Goal: Task Accomplishment & Management: Manage account settings

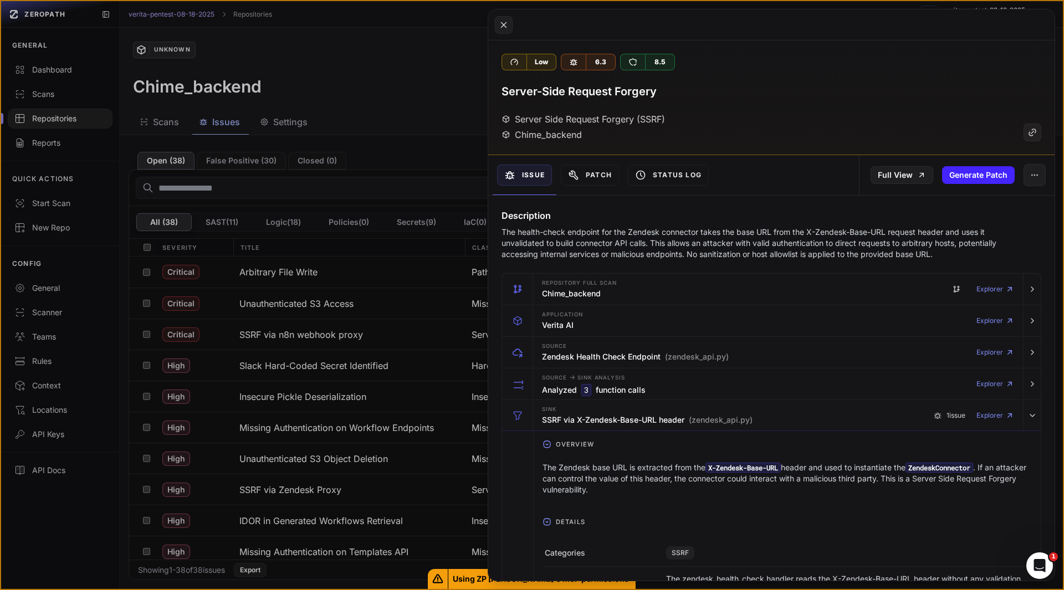
scroll to position [831, 0]
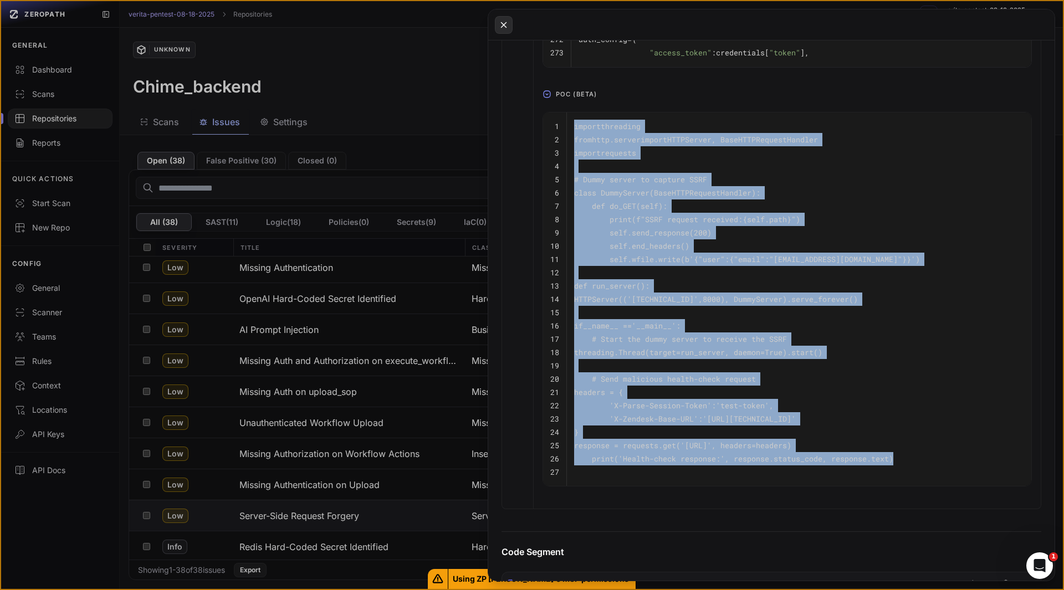
click at [499, 27] on icon at bounding box center [504, 24] width 10 height 13
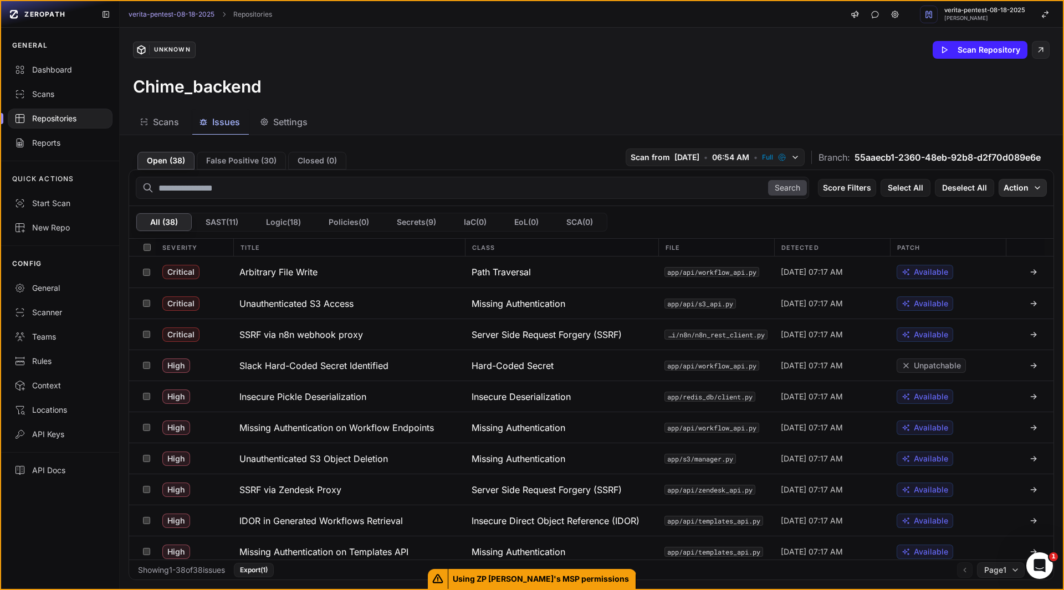
click at [1021, 193] on button "Action" at bounding box center [1023, 188] width 48 height 18
click at [981, 207] on div "Mark as False Positive" at bounding box center [979, 209] width 81 height 11
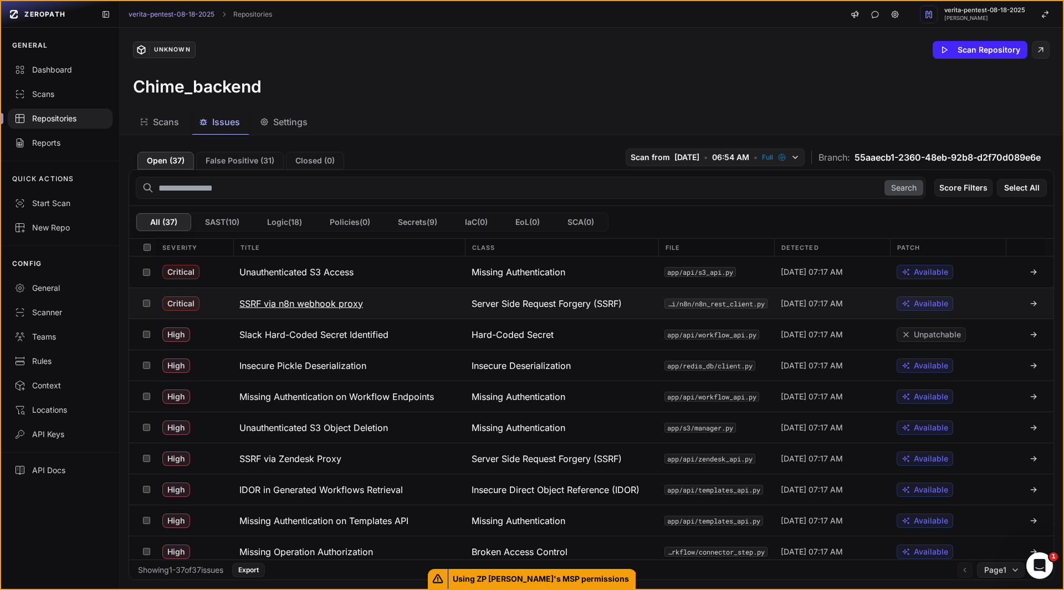
click at [347, 304] on h3 "SSRF via n8n webhook proxy" at bounding box center [301, 303] width 124 height 13
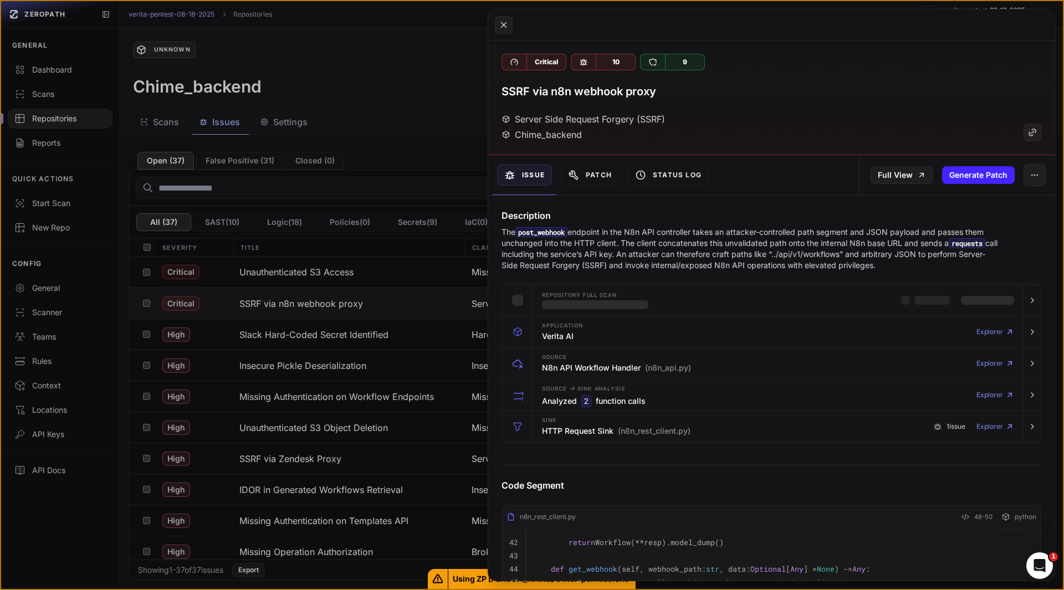
click at [668, 254] on p "The post_webhook endpoint in the N8n API controller takes an attacker-controlle…" at bounding box center [750, 249] width 497 height 44
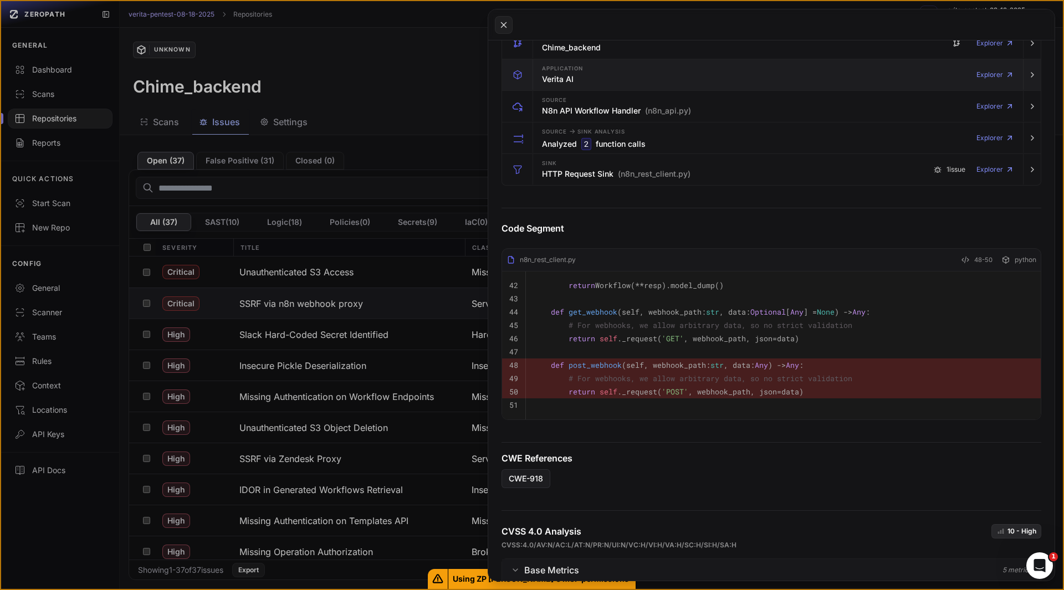
scroll to position [265, 0]
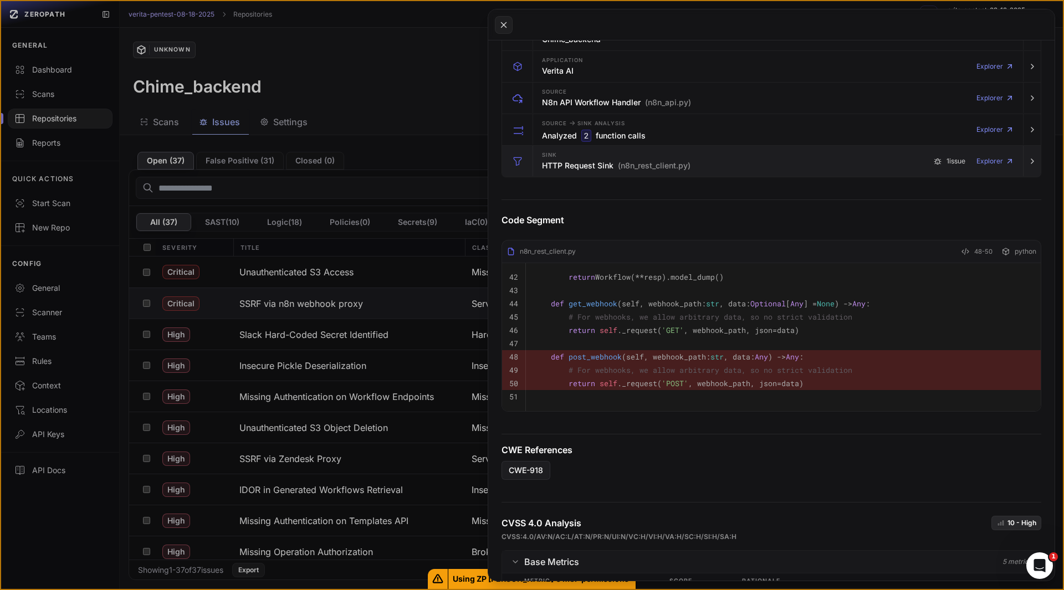
click at [566, 165] on h3 "HTTP Request Sink (n8n_rest_client.py)" at bounding box center [616, 165] width 149 height 11
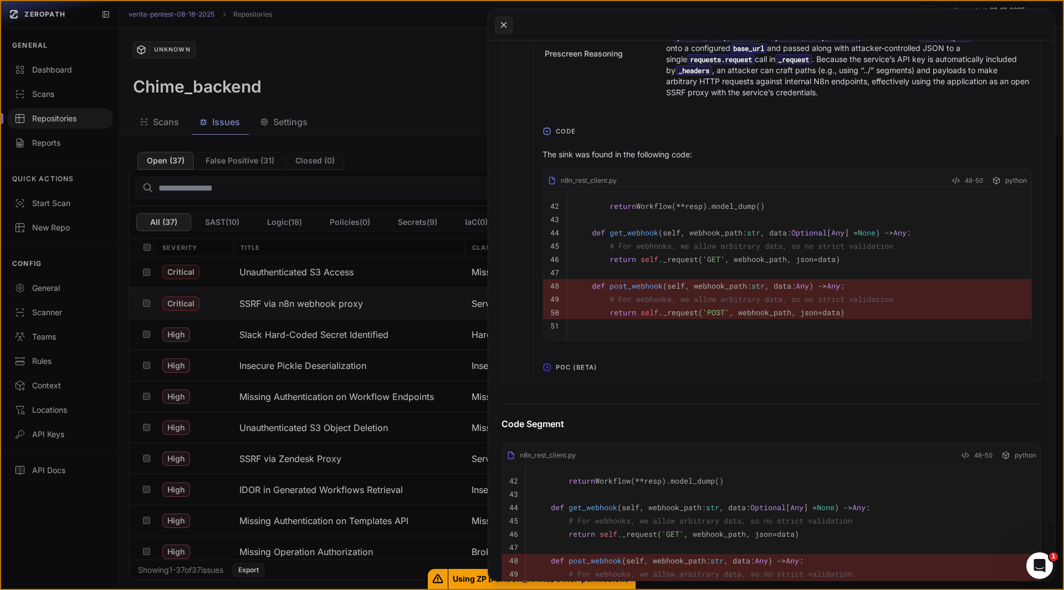
scroll to position [576, 0]
click at [548, 371] on icon "button" at bounding box center [547, 366] width 9 height 9
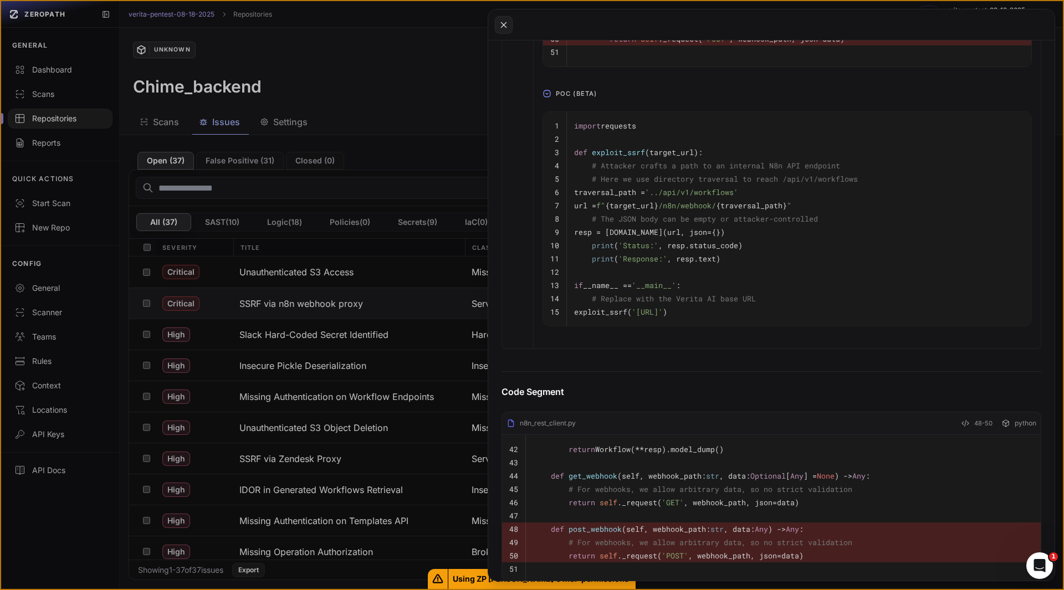
scroll to position [858, 0]
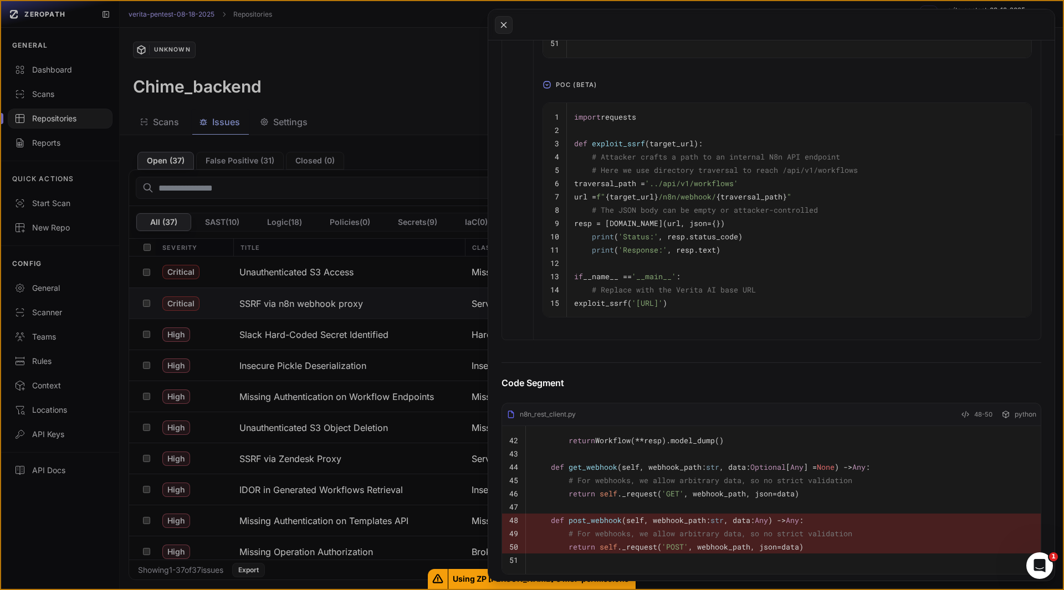
click at [346, 94] on button at bounding box center [532, 295] width 1064 height 590
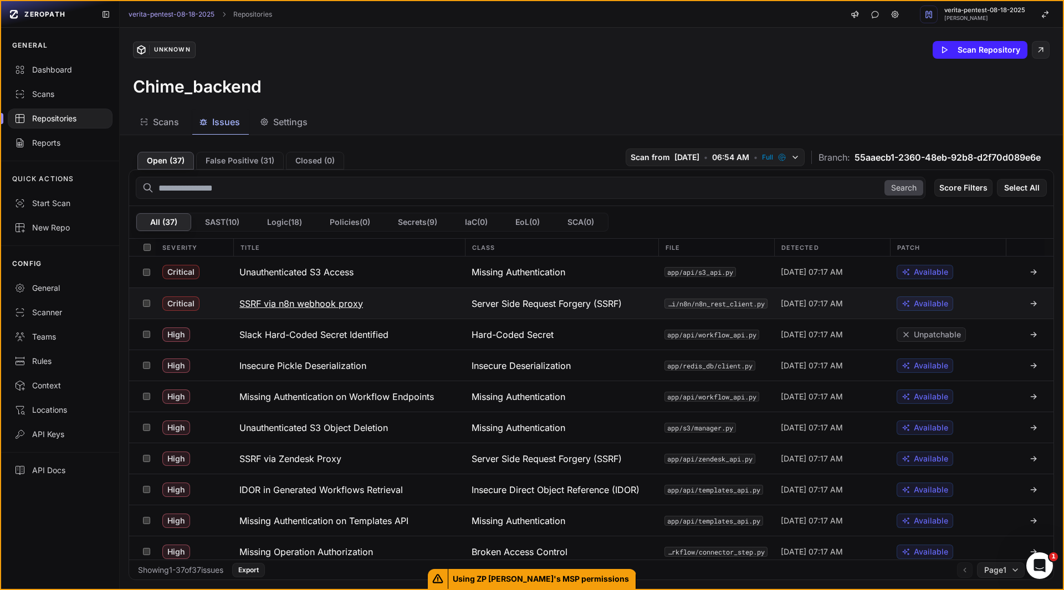
click at [358, 308] on h3 "SSRF via n8n webhook proxy" at bounding box center [301, 303] width 124 height 13
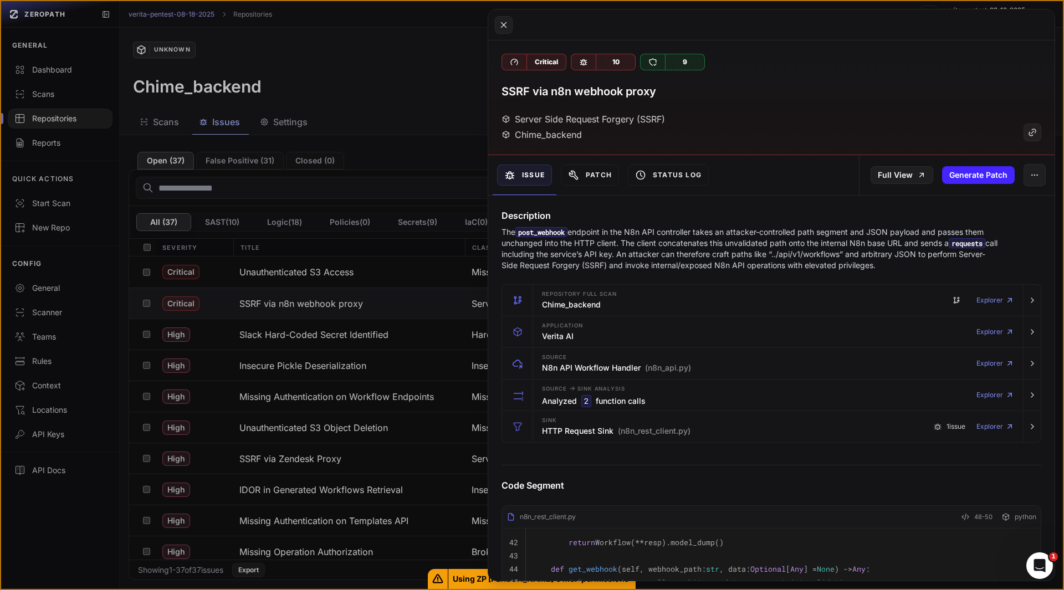
click at [145, 308] on button at bounding box center [532, 295] width 1064 height 590
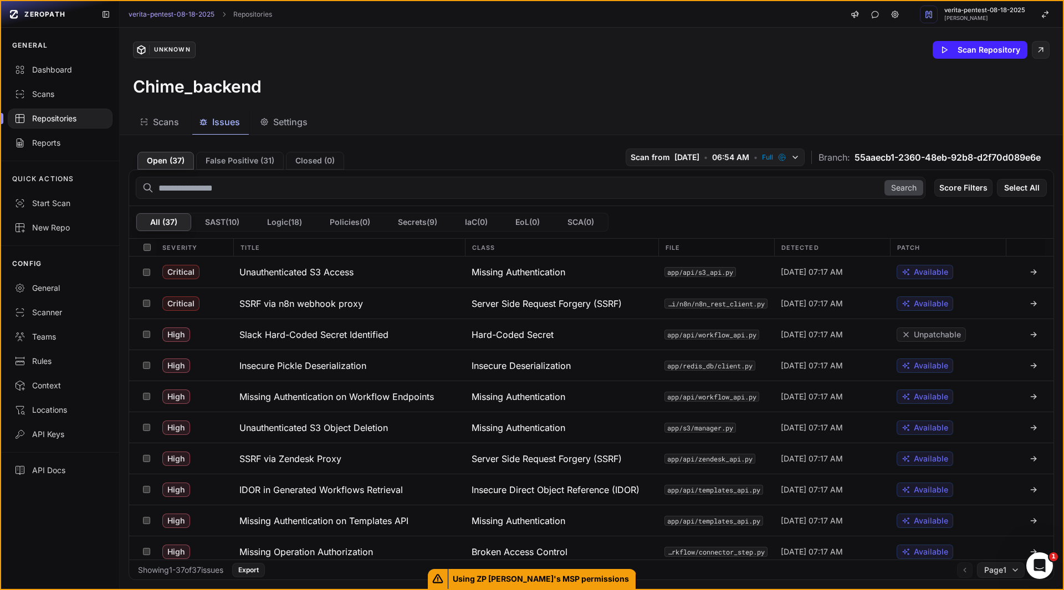
click at [145, 308] on button at bounding box center [146, 303] width 17 height 30
click at [1033, 186] on icon "button" at bounding box center [1037, 187] width 9 height 9
click at [993, 213] on div "Mark as False Positive" at bounding box center [979, 209] width 81 height 11
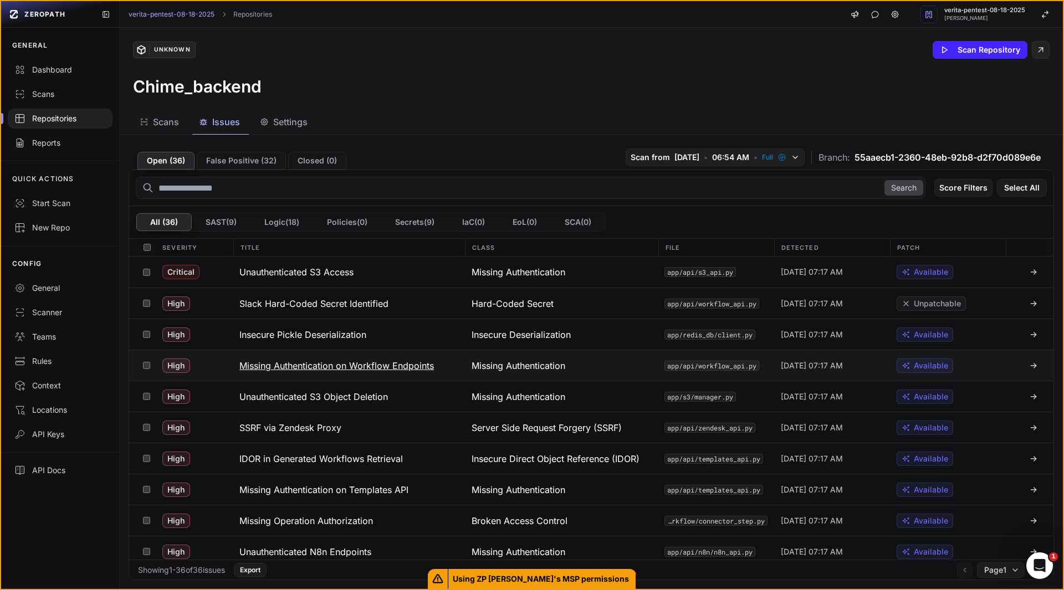
click at [359, 366] on h3 "Missing Authentication on Workflow Endpoints" at bounding box center [336, 365] width 195 height 13
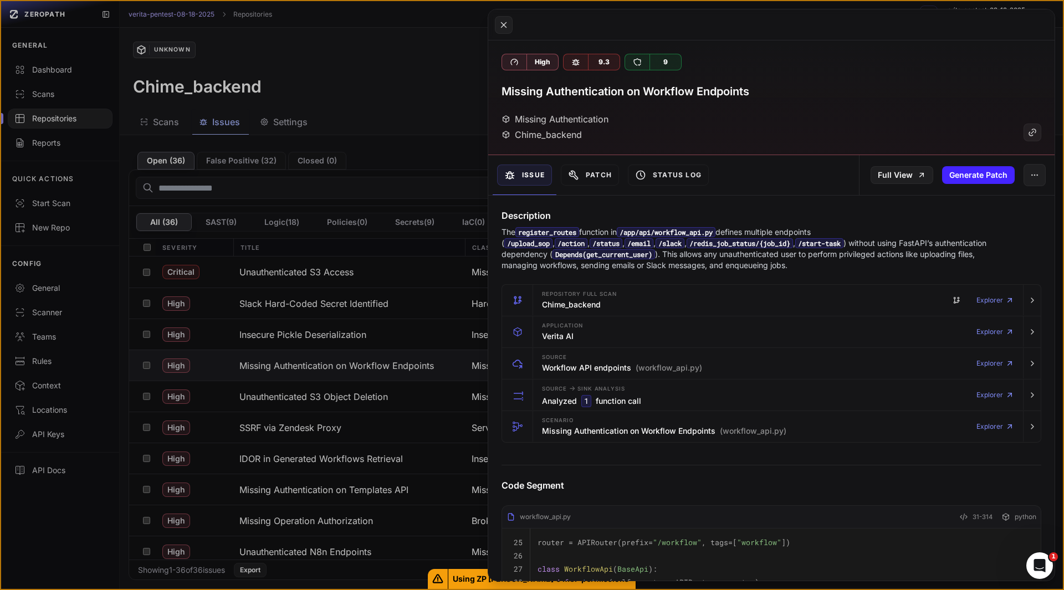
click at [148, 429] on button at bounding box center [532, 295] width 1064 height 590
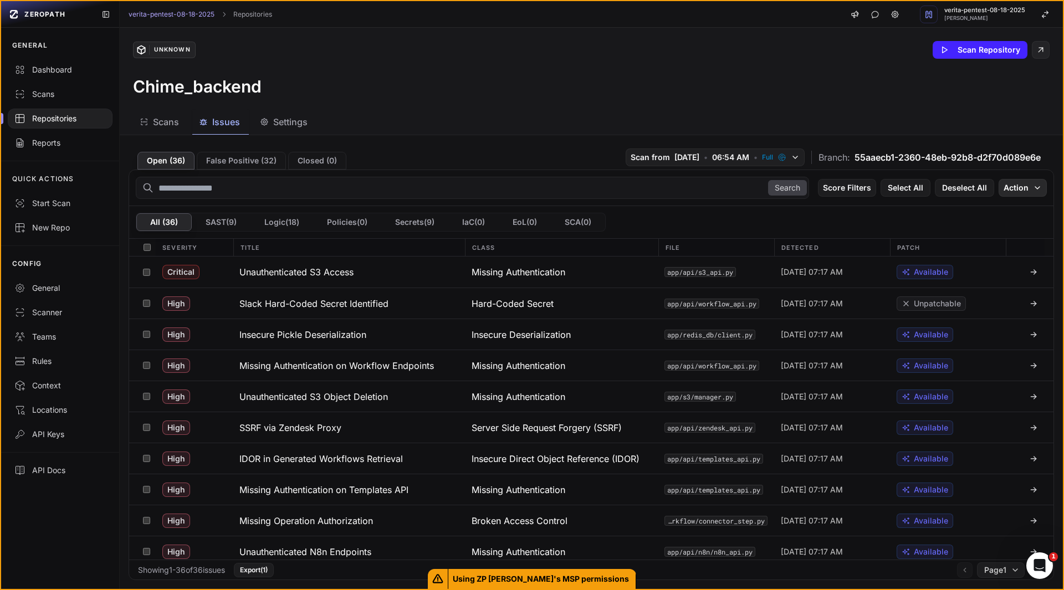
click at [1033, 192] on icon "button" at bounding box center [1037, 187] width 9 height 9
click at [1012, 212] on div "Mark as False Positive" at bounding box center [979, 209] width 81 height 11
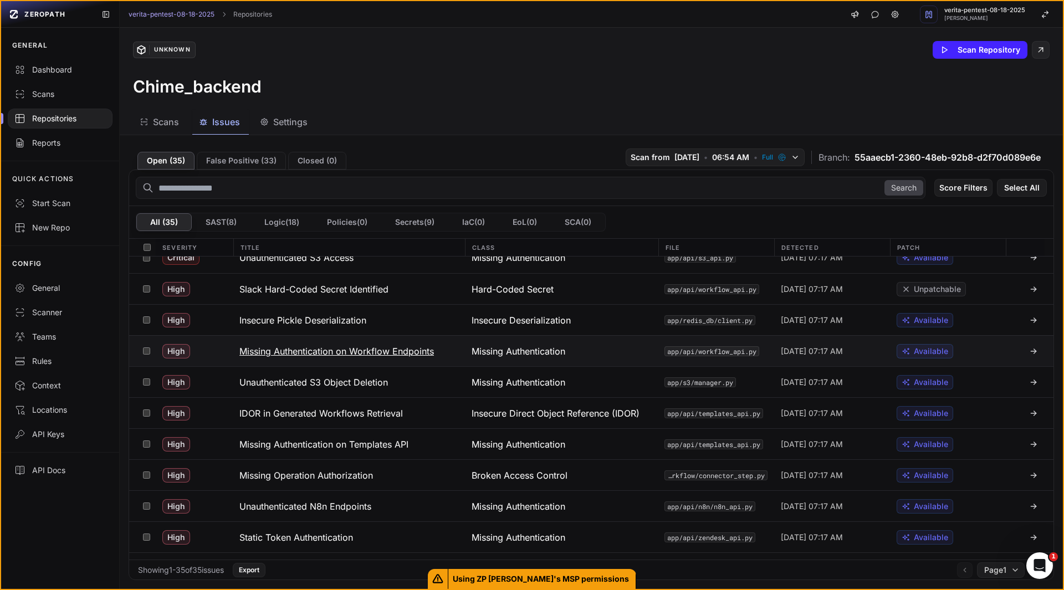
scroll to position [15, 0]
click at [325, 385] on h3 "Unauthenticated S3 Object Deletion" at bounding box center [313, 381] width 149 height 13
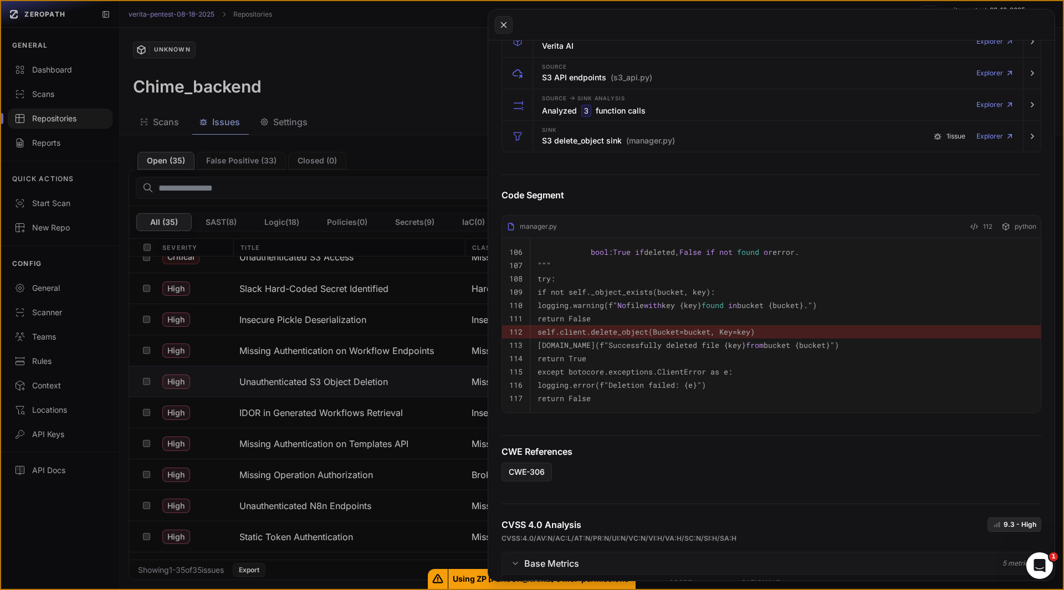
scroll to position [278, 0]
click at [564, 139] on h3 "S3 delete_object sink (manager.py)" at bounding box center [608, 142] width 133 height 11
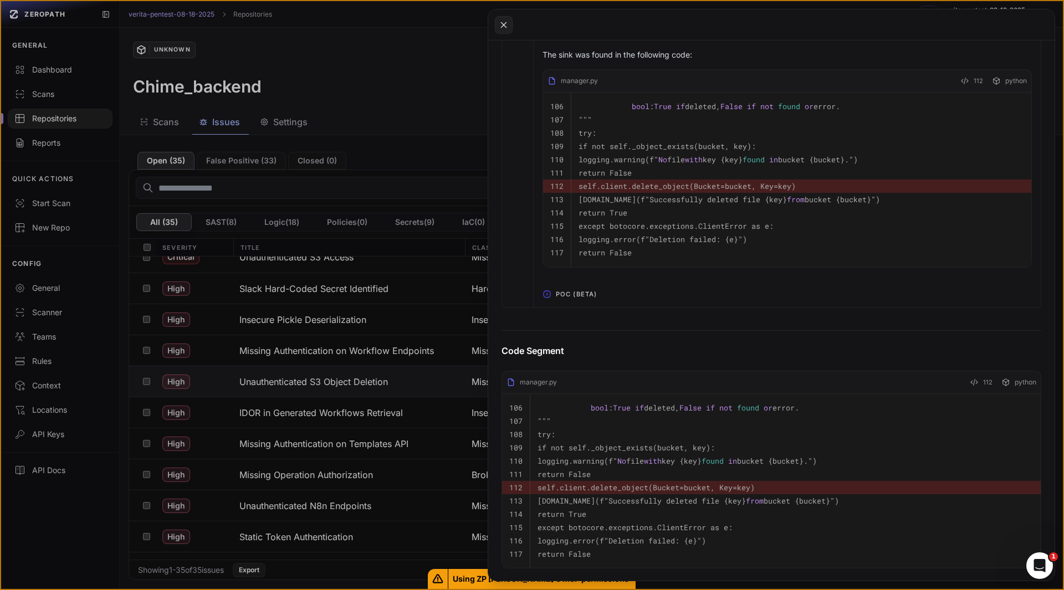
scroll to position [643, 0]
click at [567, 302] on span "POC (Beta)" at bounding box center [576, 293] width 50 height 18
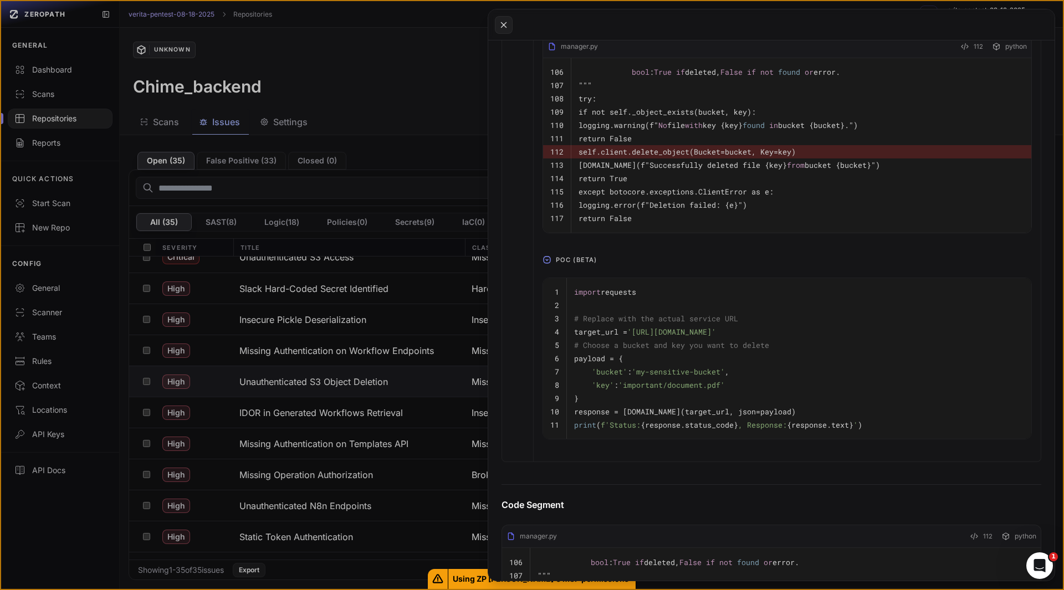
scroll to position [677, 0]
click at [321, 378] on button at bounding box center [532, 295] width 1064 height 590
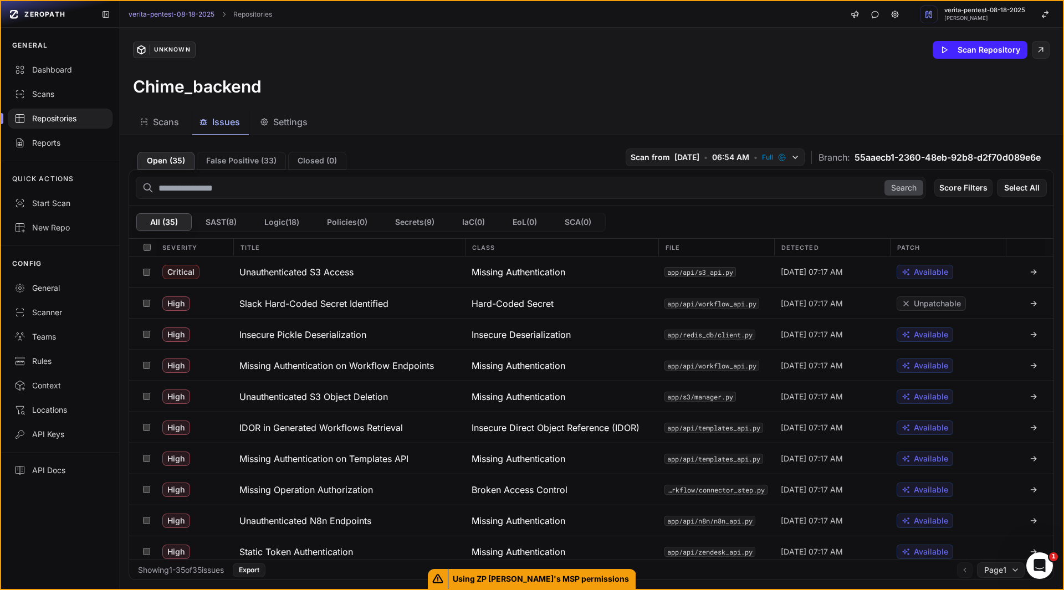
click at [668, 577] on div "Showing 1 - 35 of 35 issues Export Page 1" at bounding box center [591, 570] width 924 height 20
click at [510, 50] on div "Unknown Scan Repository" at bounding box center [591, 50] width 917 height 18
click at [345, 432] on h3 "IDOR in Generated Workflows Retrieval" at bounding box center [320, 427] width 163 height 13
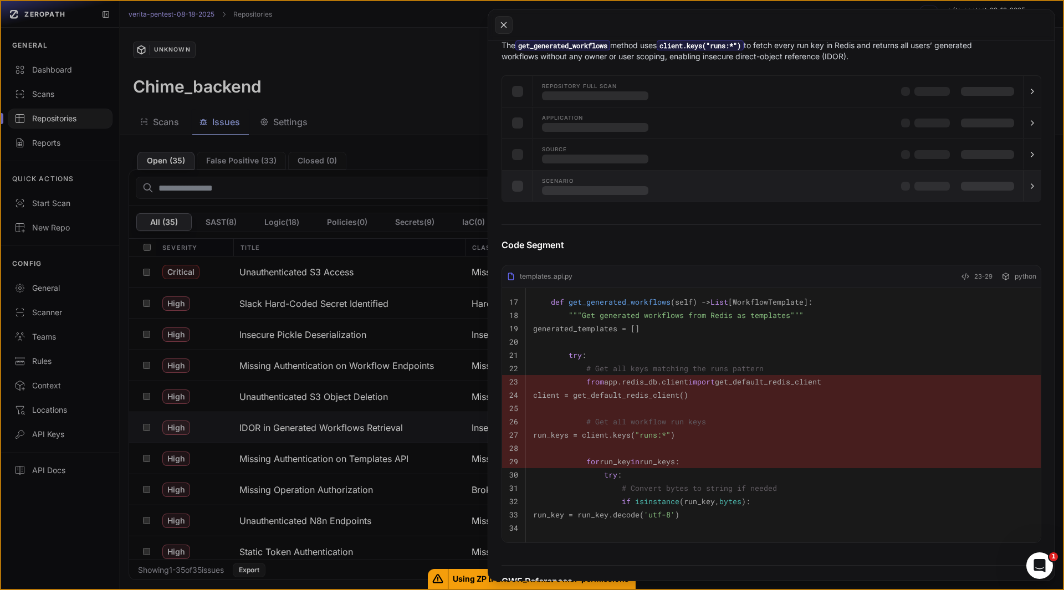
scroll to position [187, 0]
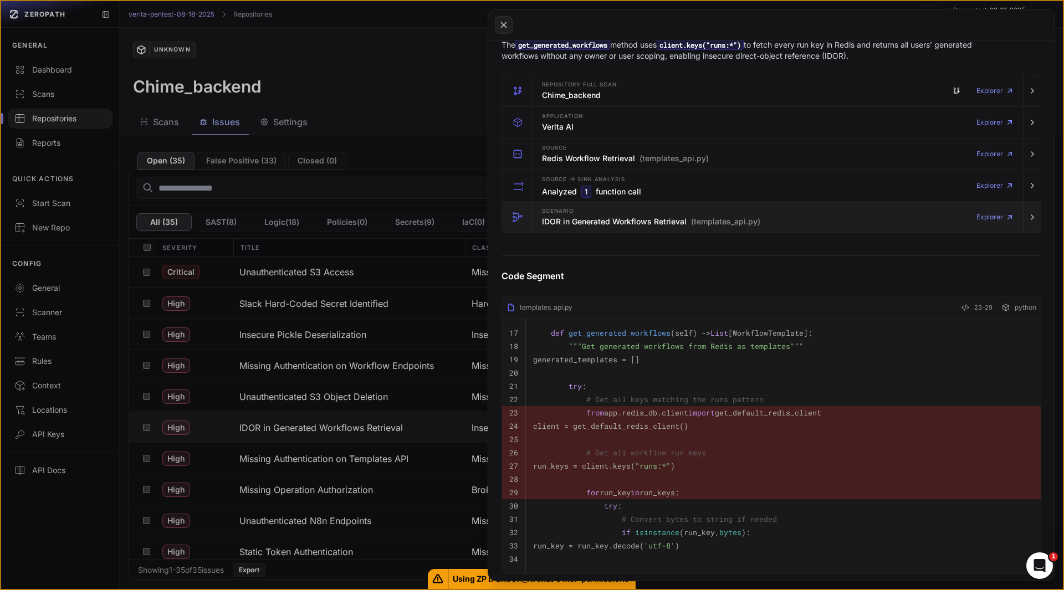
click at [557, 228] on div "Scenario IDOR in Generated Workflows Retrieval (templates_api.py)" at bounding box center [651, 217] width 218 height 22
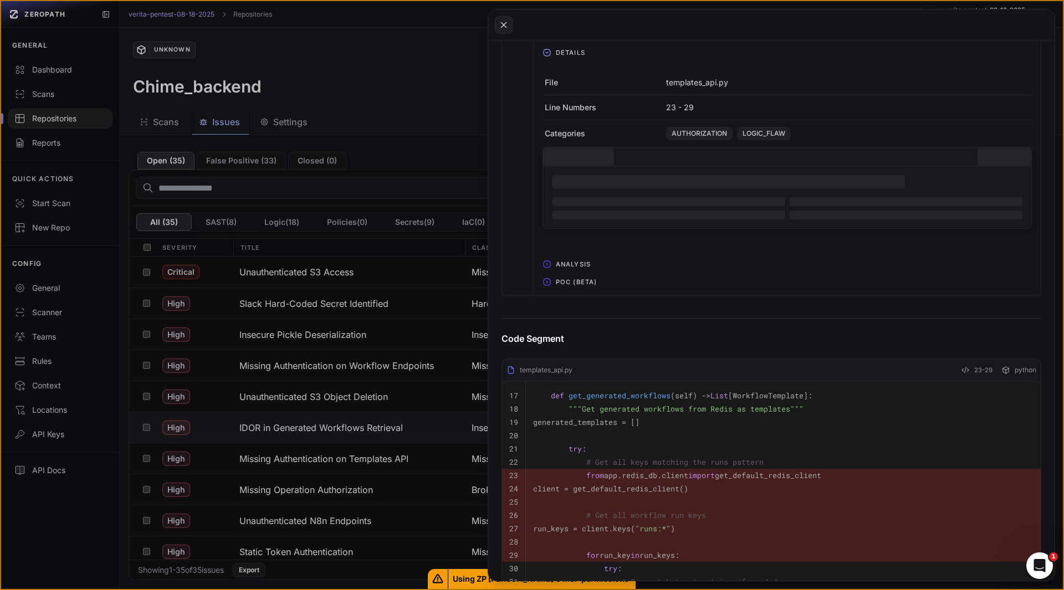
scroll to position [559, 0]
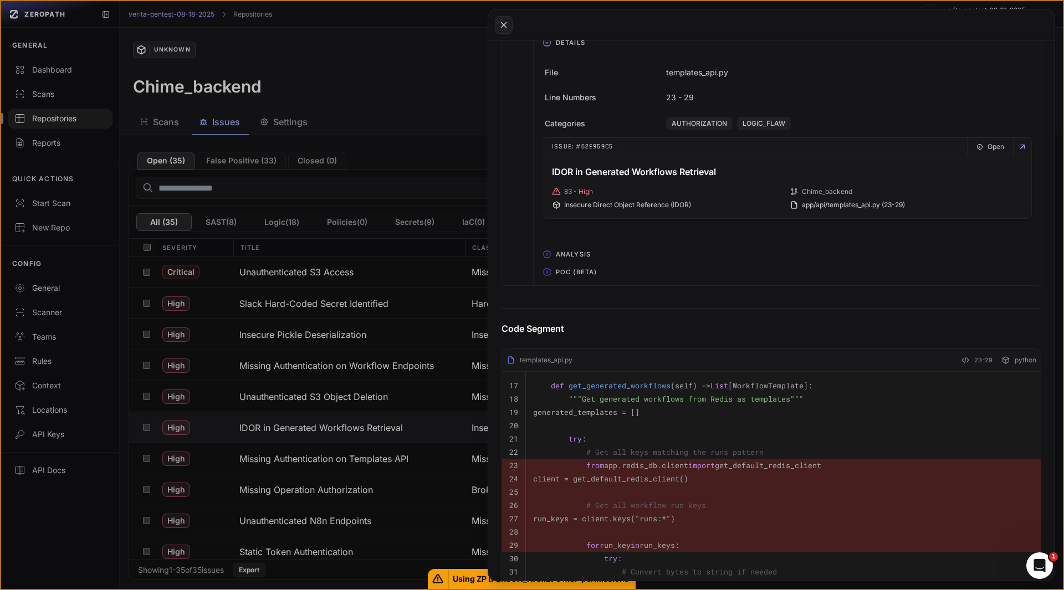
click at [566, 278] on span "POC (Beta)" at bounding box center [576, 272] width 50 height 18
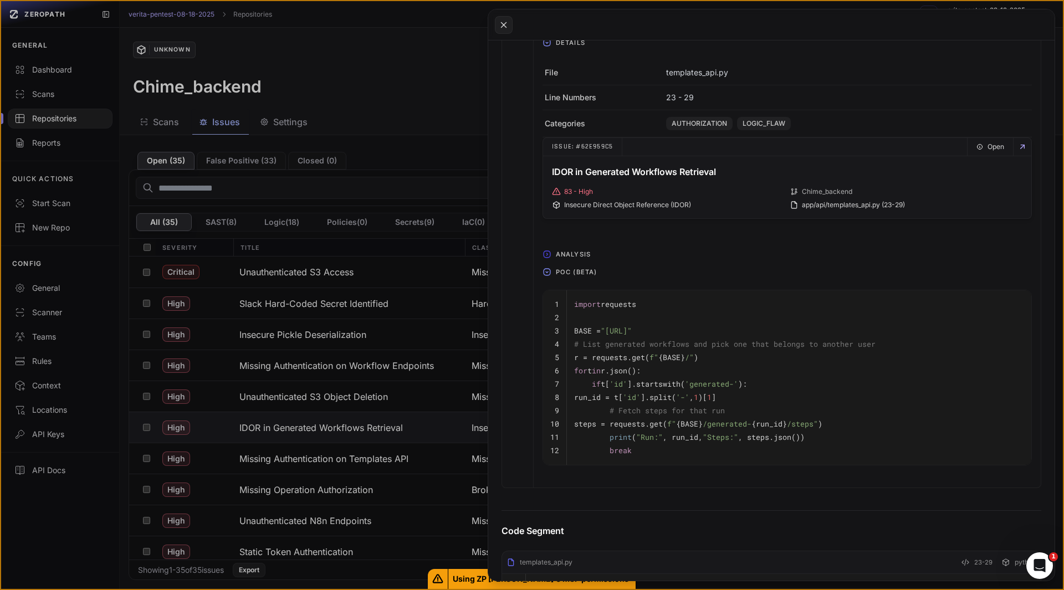
scroll to position [569, 0]
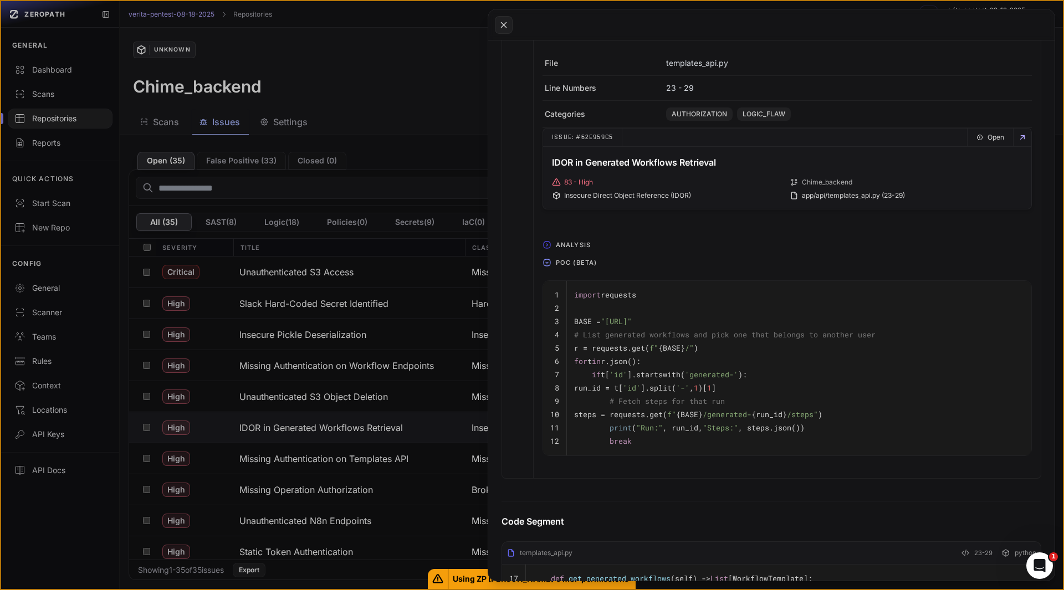
click at [325, 458] on button at bounding box center [532, 295] width 1064 height 590
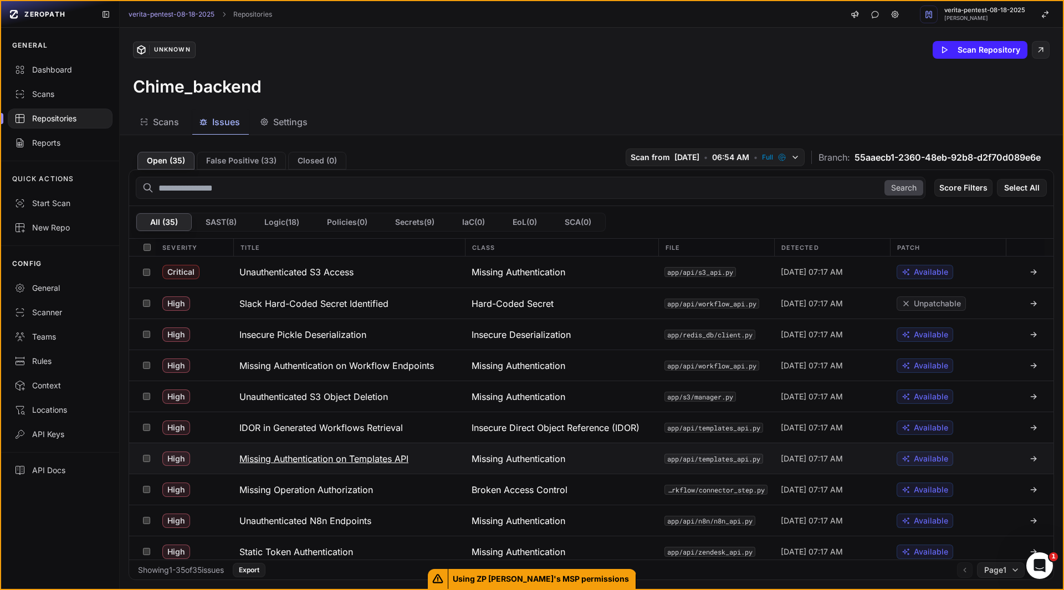
click at [321, 464] on h3 "Missing Authentication on Templates API" at bounding box center [323, 458] width 169 height 13
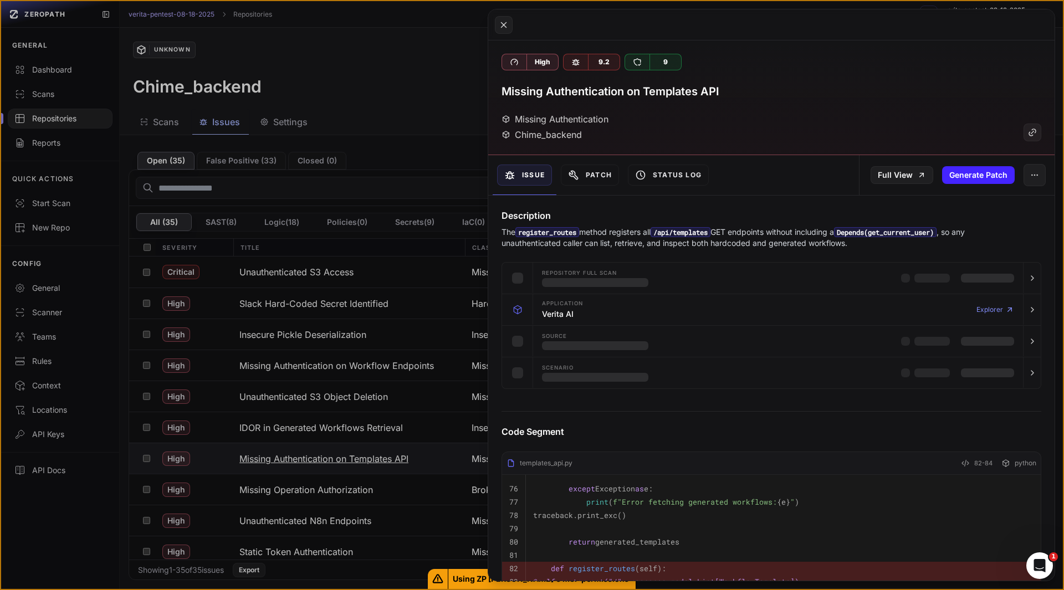
click at [321, 464] on button at bounding box center [532, 295] width 1064 height 590
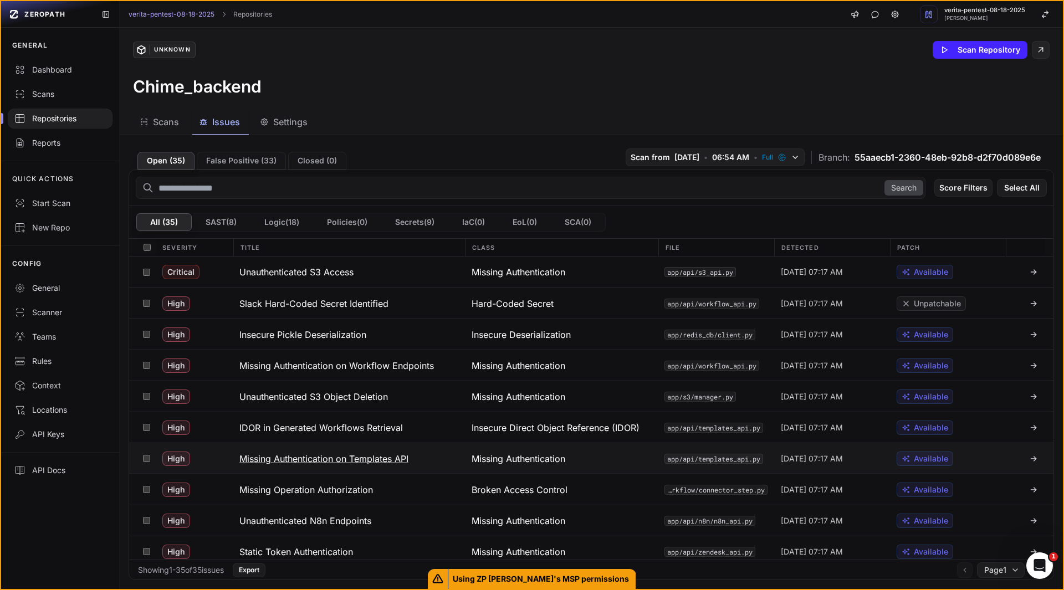
click at [321, 464] on h3 "Missing Authentication on Templates API" at bounding box center [323, 458] width 169 height 13
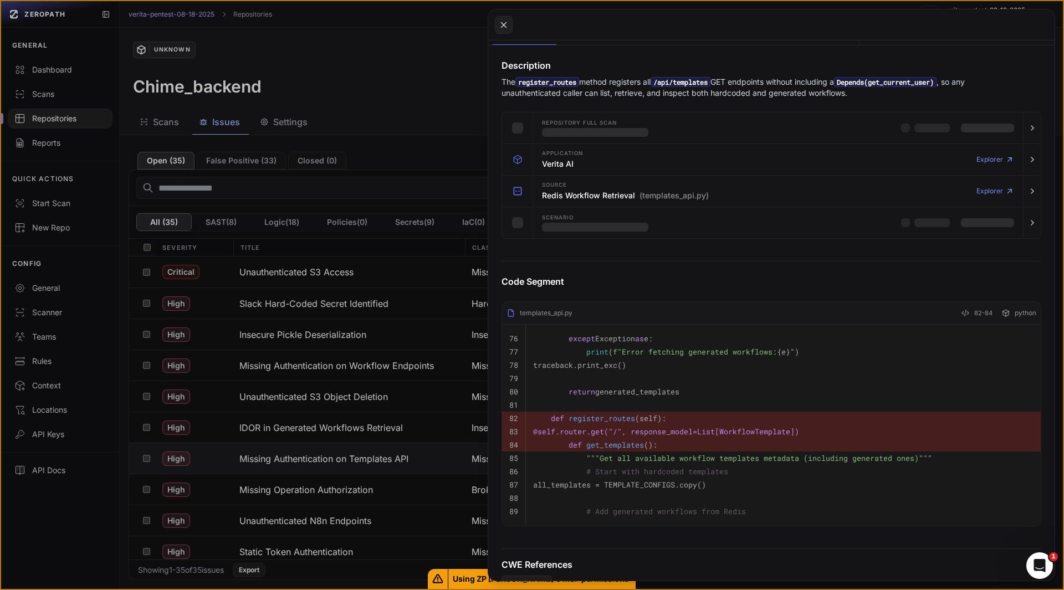
scroll to position [150, 0]
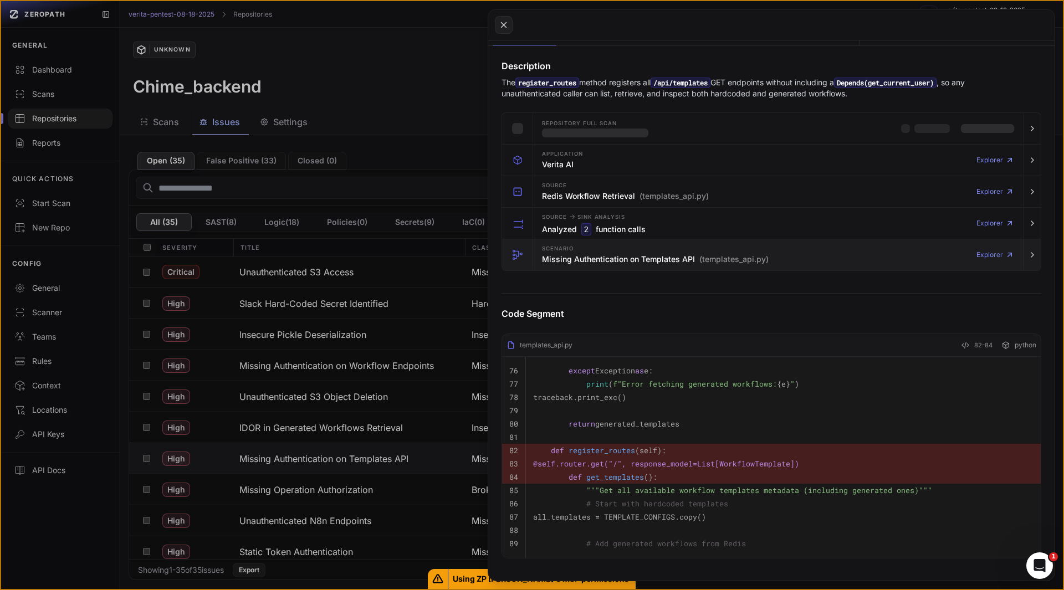
click at [565, 255] on h3 "Missing Authentication on Templates API (templates_api.py)" at bounding box center [655, 259] width 227 height 11
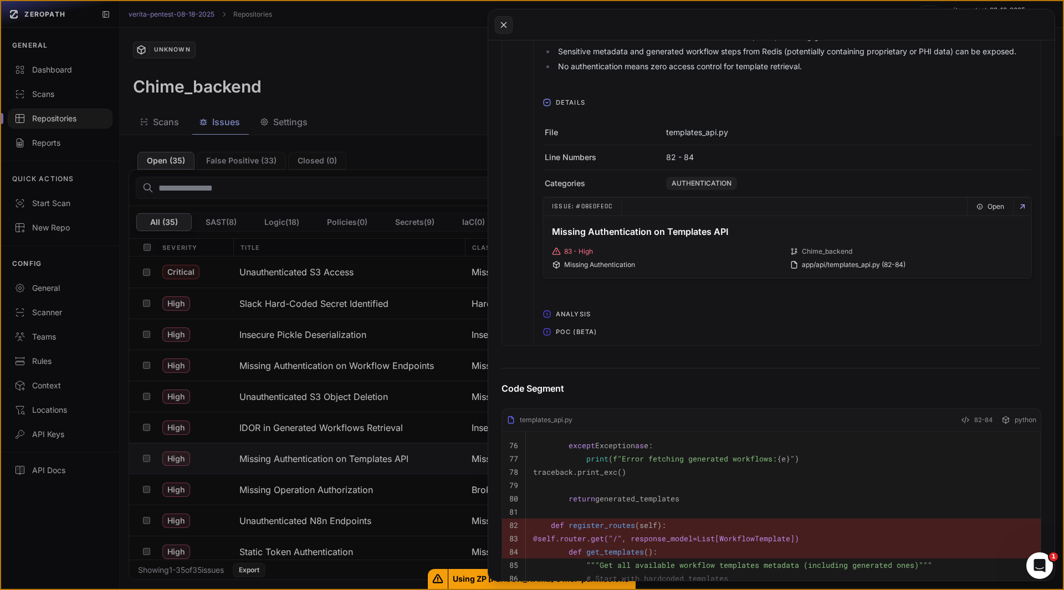
scroll to position [500, 0]
click at [575, 330] on span "POC (Beta)" at bounding box center [576, 332] width 50 height 18
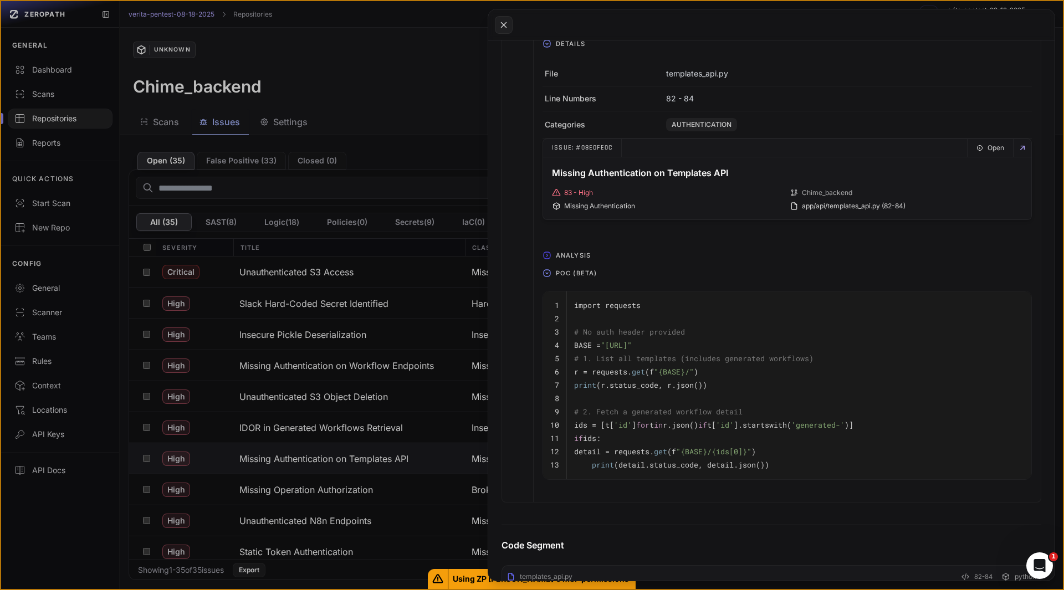
scroll to position [562, 0]
click at [336, 459] on button at bounding box center [532, 295] width 1064 height 590
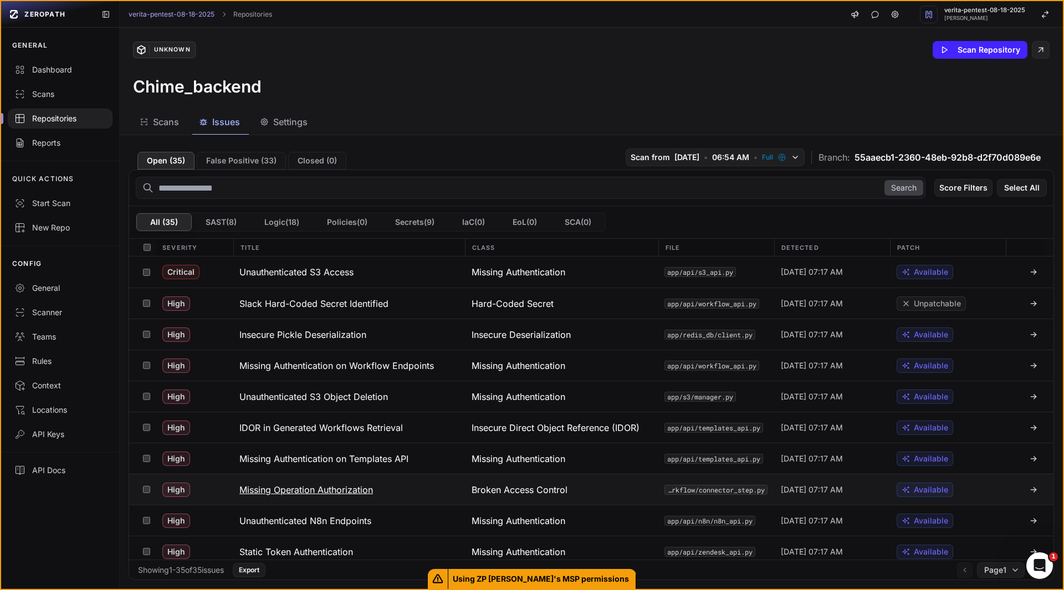
click at [333, 488] on h3 "Missing Operation Authorization" at bounding box center [306, 489] width 134 height 13
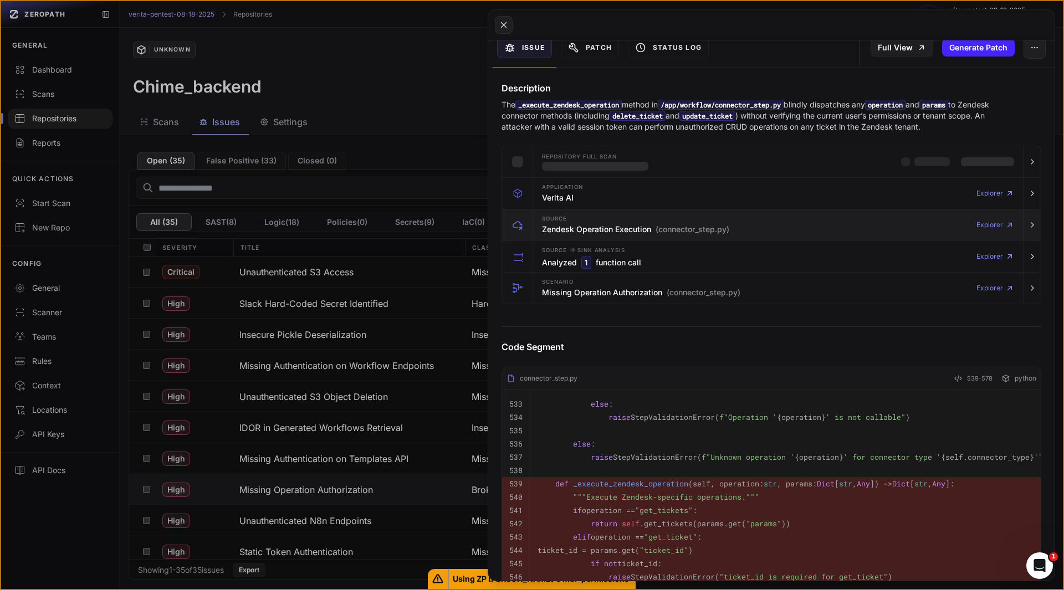
scroll to position [129, 0]
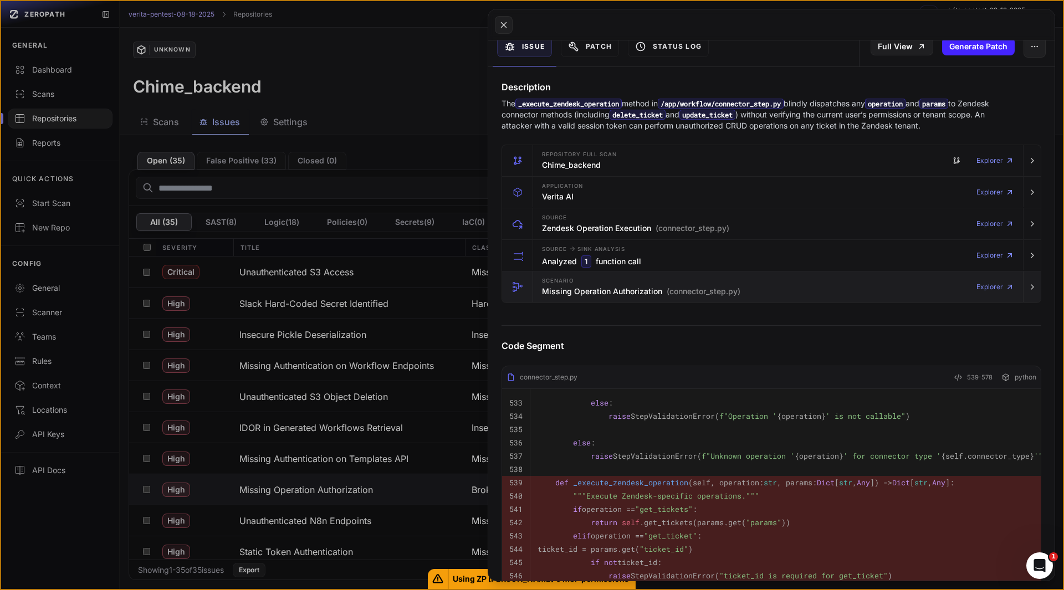
click at [544, 291] on h3 "Missing Operation Authorization (connector_step.py)" at bounding box center [641, 291] width 198 height 11
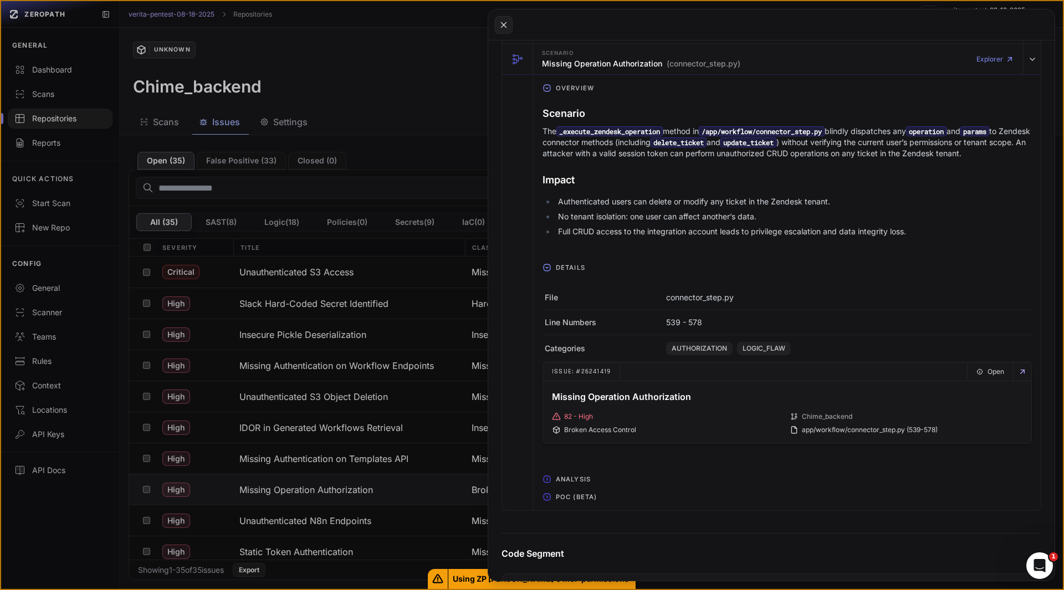
scroll to position [357, 0]
click at [584, 503] on span "POC (Beta)" at bounding box center [576, 497] width 50 height 18
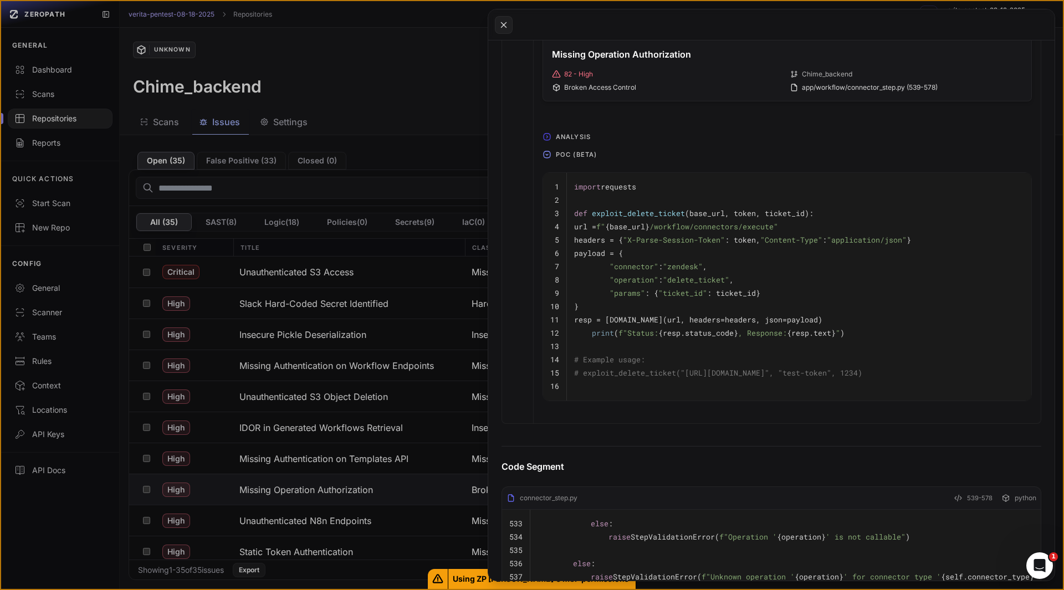
scroll to position [698, 0]
click at [666, 327] on pre "resp = [DOMAIN_NAME](url, headers=headers, json=payload)" at bounding box center [799, 320] width 450 height 13
click at [674, 392] on pre at bounding box center [799, 386] width 450 height 13
click at [145, 492] on button at bounding box center [532, 295] width 1064 height 590
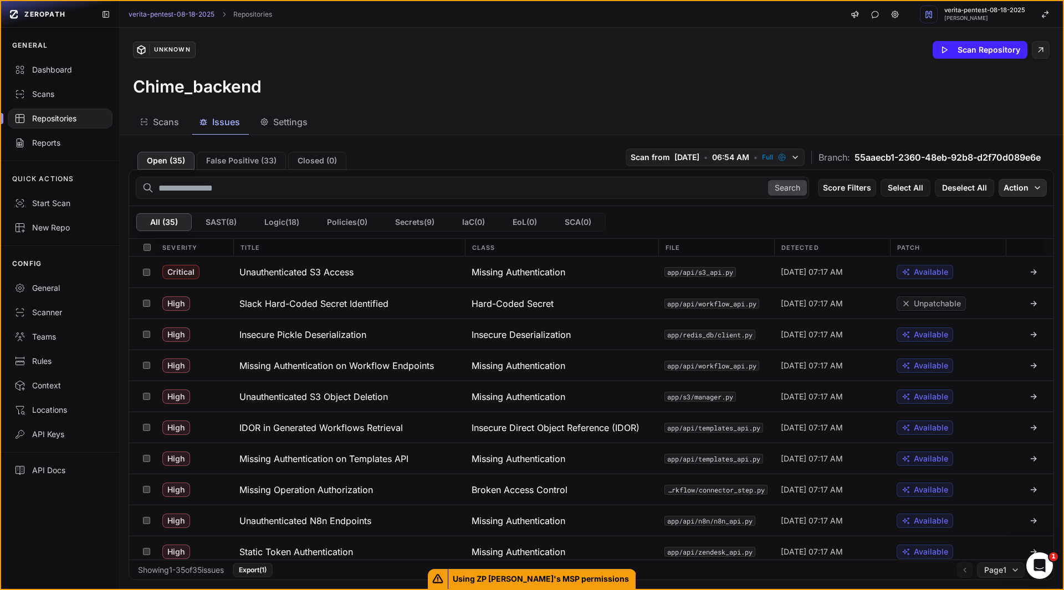
click at [1020, 187] on button "Action" at bounding box center [1023, 188] width 48 height 18
click at [992, 208] on div "Mark as False Positive" at bounding box center [979, 209] width 81 height 11
click at [84, 523] on div "GENERAL Dashboard Scans Repositories Reports QUICK ACTIONS Start Scan New Repo …" at bounding box center [60, 310] width 118 height 564
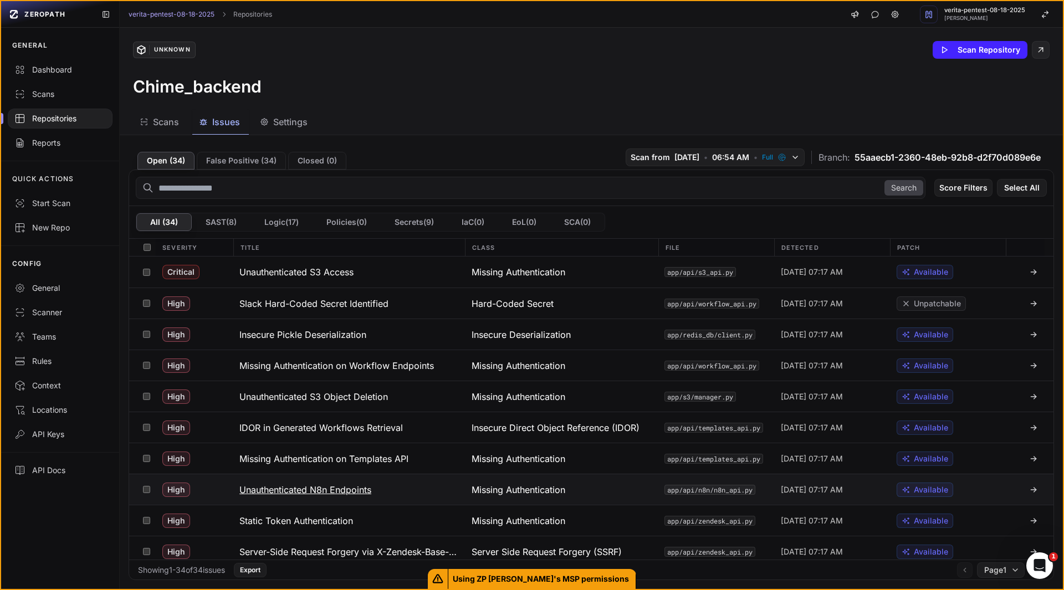
click at [284, 485] on h3 "Unauthenticated N8n Endpoints" at bounding box center [305, 489] width 132 height 13
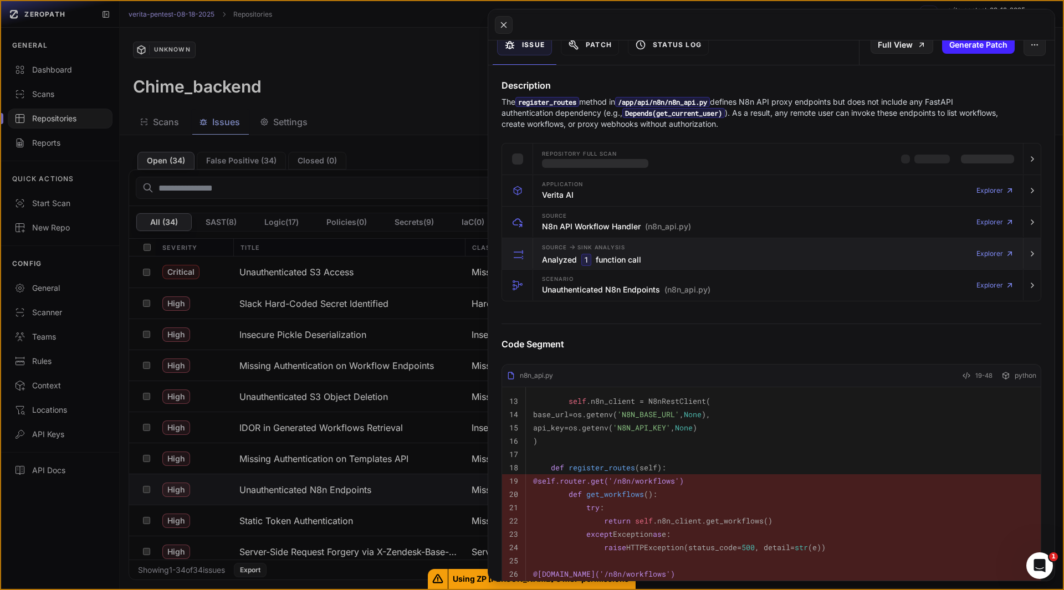
scroll to position [143, 0]
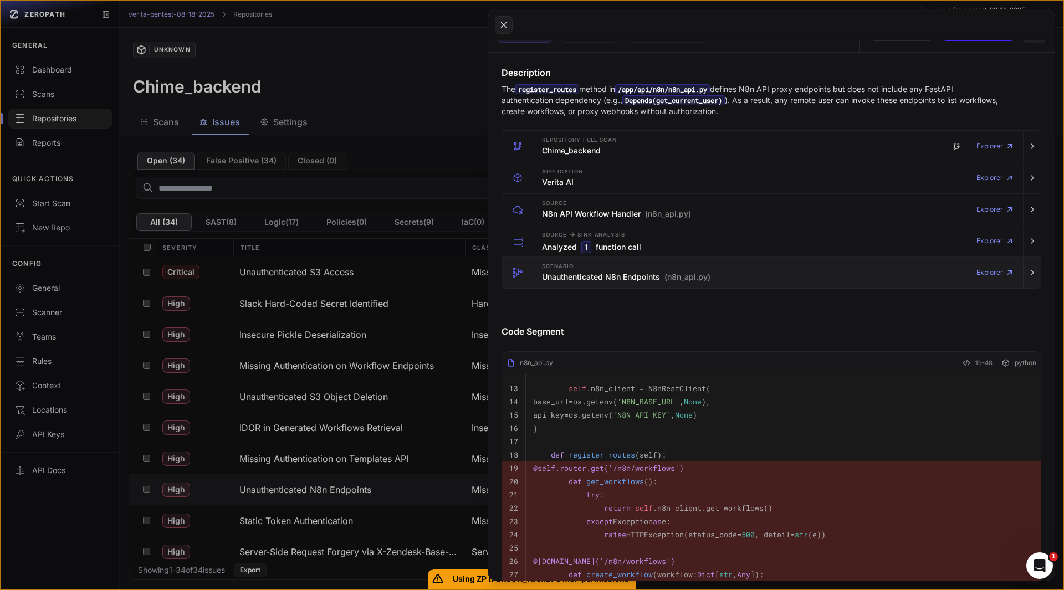
click at [544, 282] on h3 "Unauthenticated N8n Endpoints (n8n_api.py)" at bounding box center [626, 277] width 168 height 11
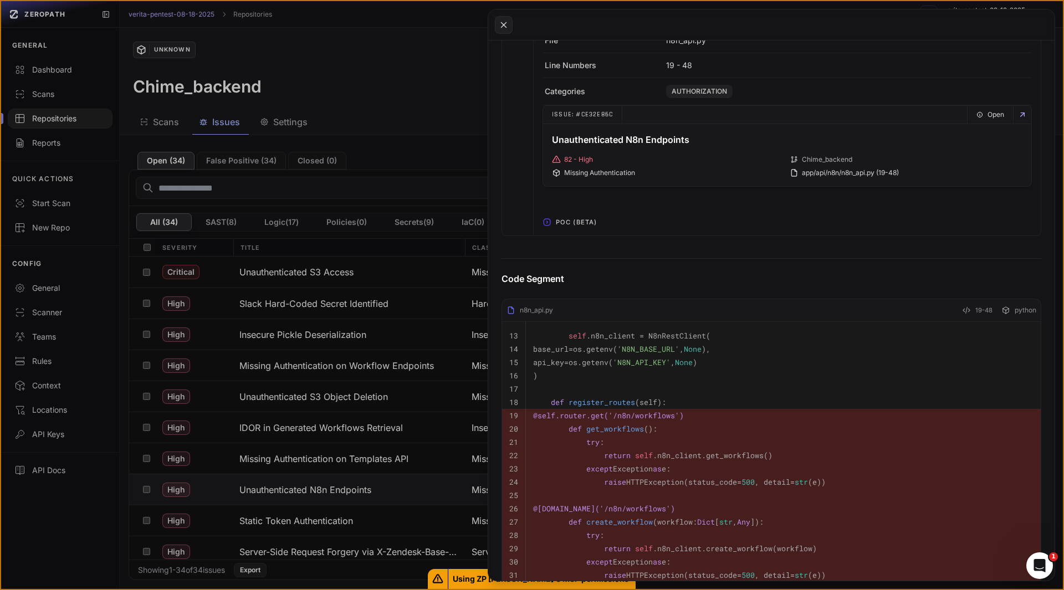
scroll to position [611, 0]
click at [564, 219] on span "POC (Beta)" at bounding box center [576, 225] width 50 height 18
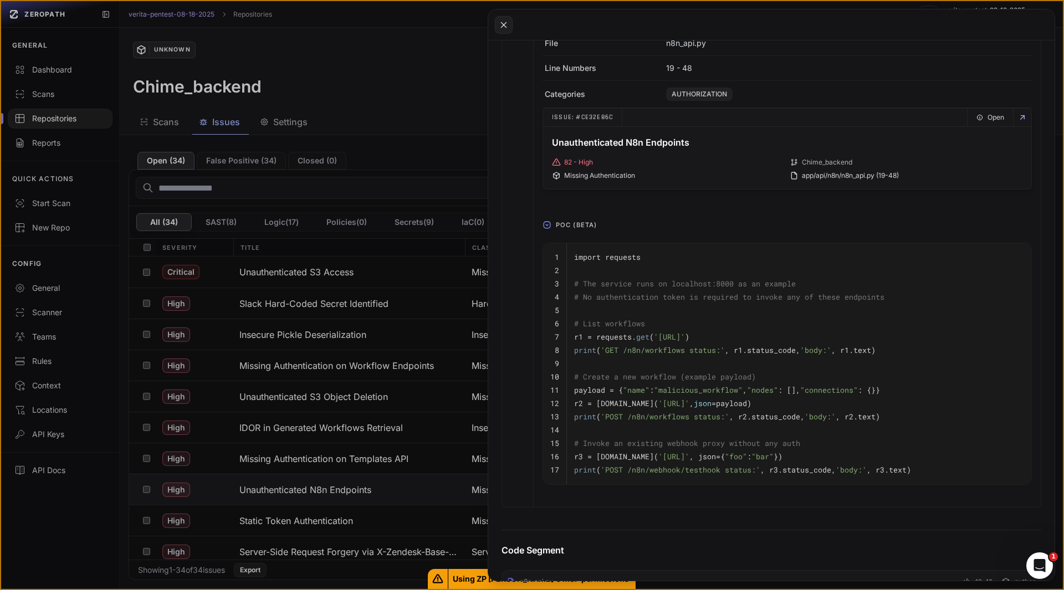
click at [147, 488] on button at bounding box center [532, 295] width 1064 height 590
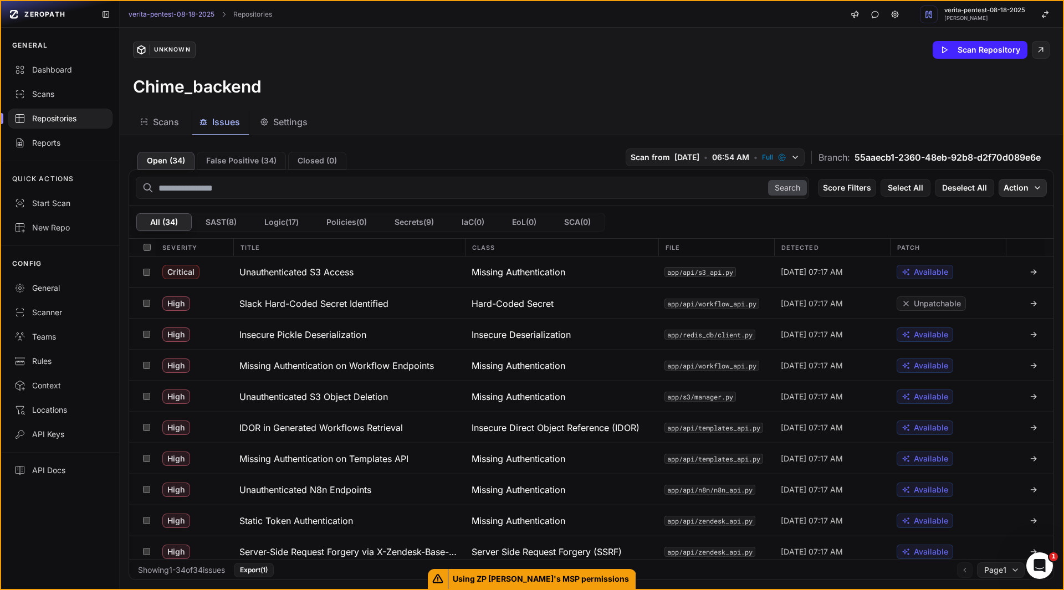
click at [1014, 191] on button "Action" at bounding box center [1023, 188] width 48 height 18
click at [969, 213] on div "Mark as False Positive" at bounding box center [979, 209] width 81 height 11
click at [83, 538] on div "GENERAL Dashboard Scans Repositories Reports QUICK ACTIONS Start Scan New Repo …" at bounding box center [60, 310] width 118 height 564
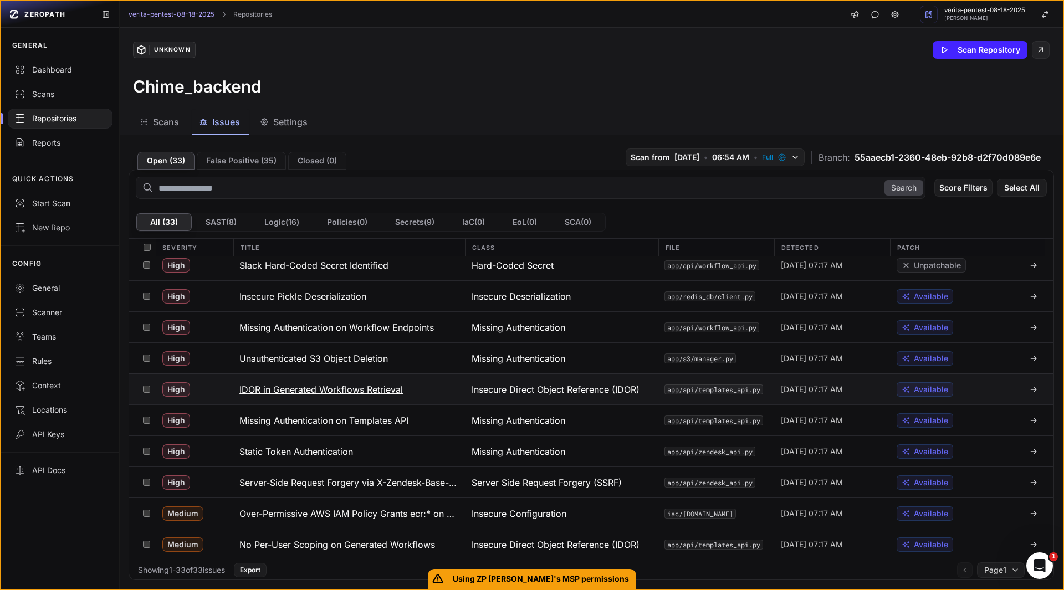
scroll to position [40, 0]
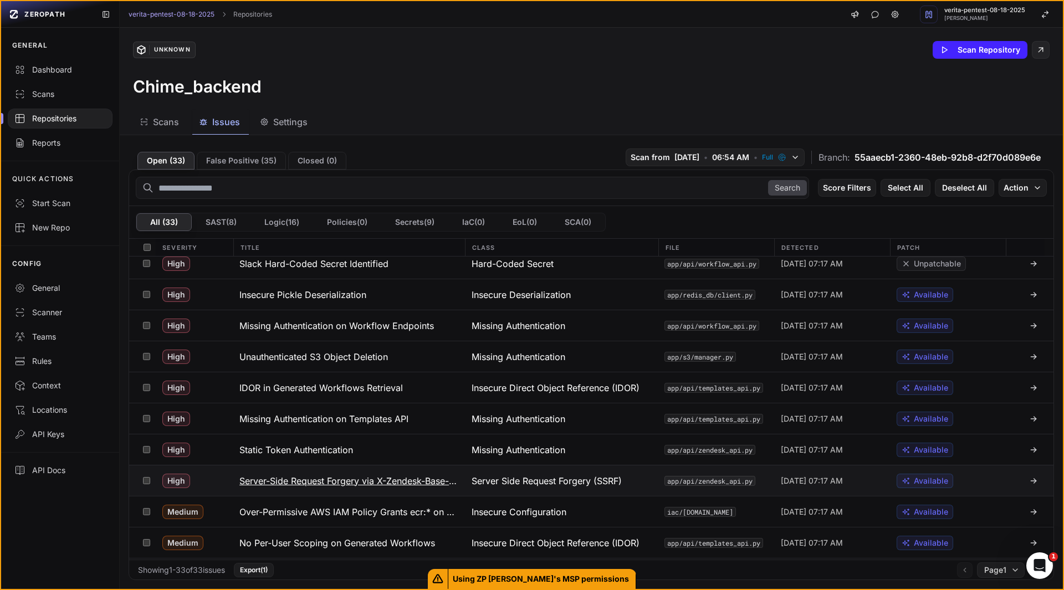
click at [313, 478] on h3 "Server-Side Request Forgery via X-Zendesk-Base-URL" at bounding box center [348, 480] width 219 height 13
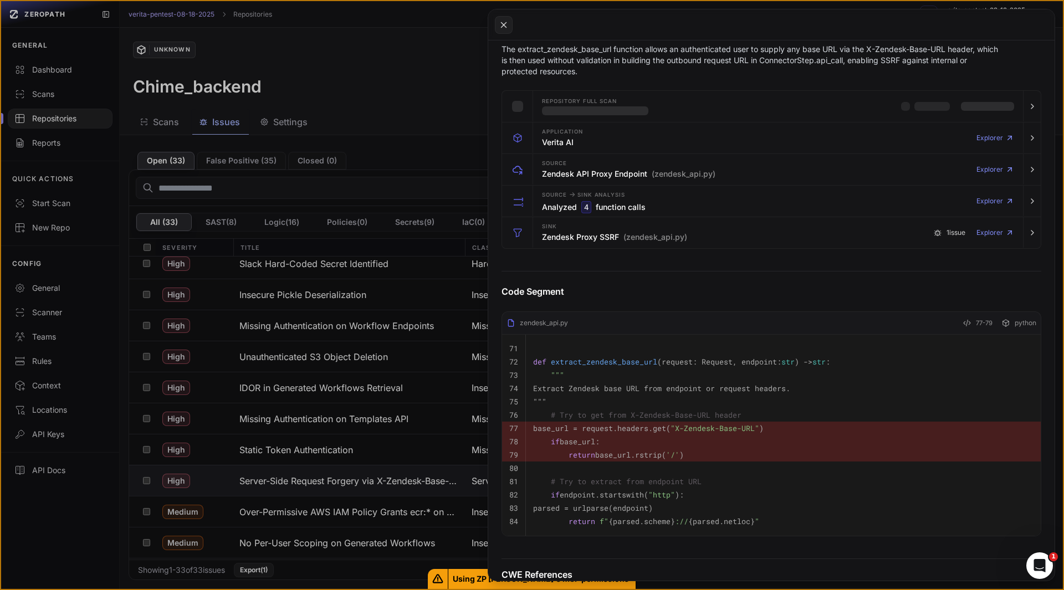
scroll to position [183, 0]
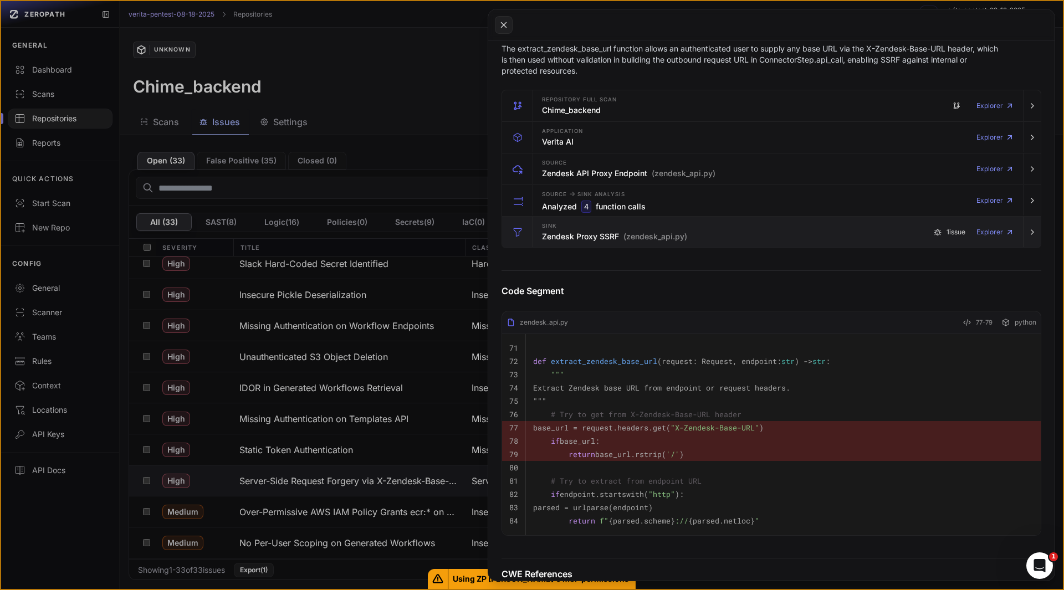
click at [560, 245] on div "Sink Zendesk Proxy SSRF (zendesk_api.py) 1 issue Explorer" at bounding box center [778, 232] width 481 height 31
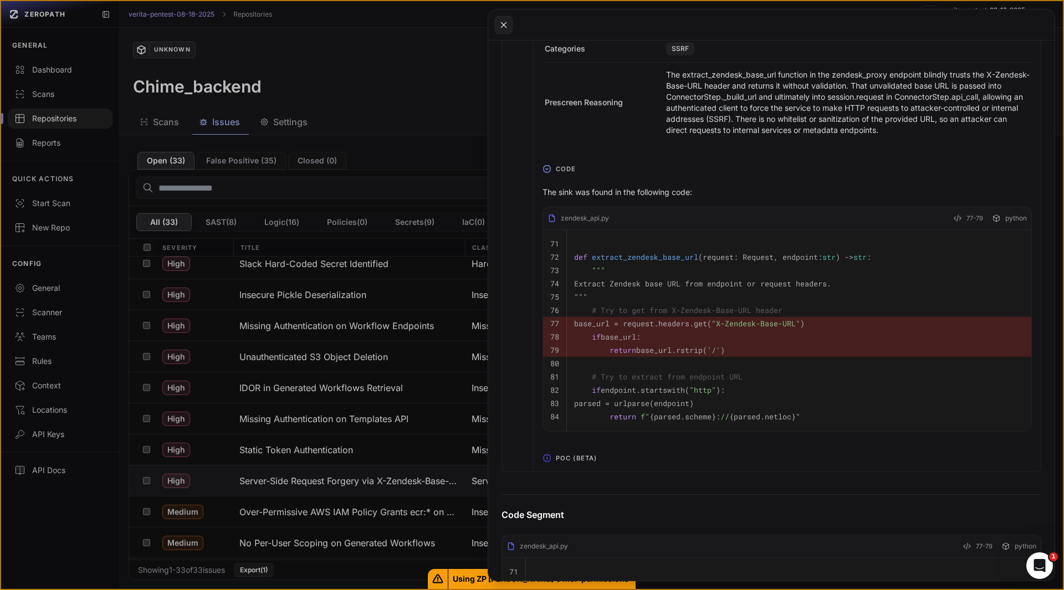
scroll to position [495, 0]
click at [570, 465] on span "POC (Beta)" at bounding box center [576, 457] width 50 height 18
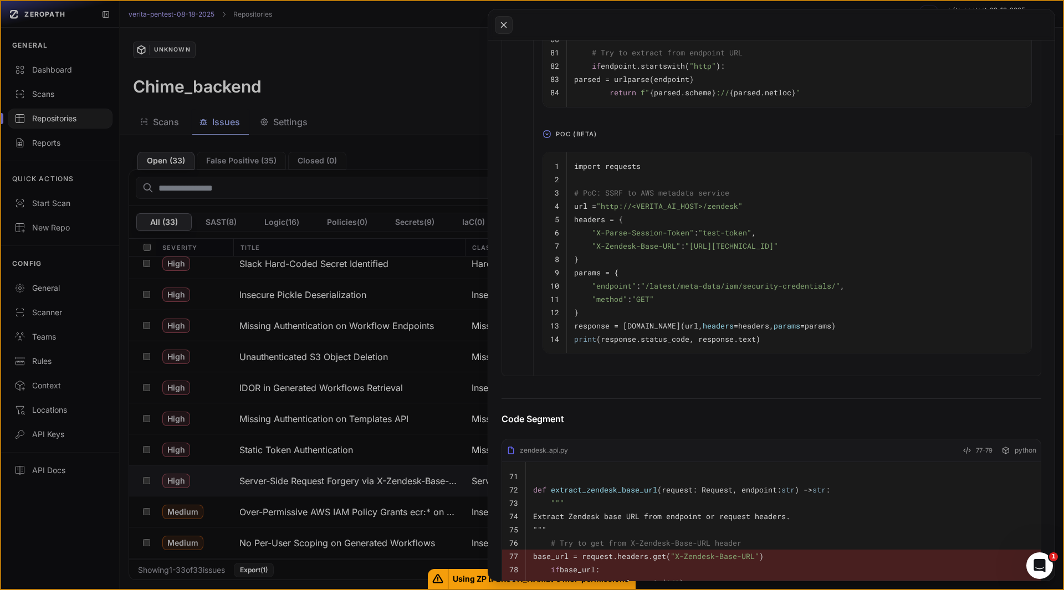
scroll to position [818, 0]
click at [76, 511] on button at bounding box center [532, 295] width 1064 height 590
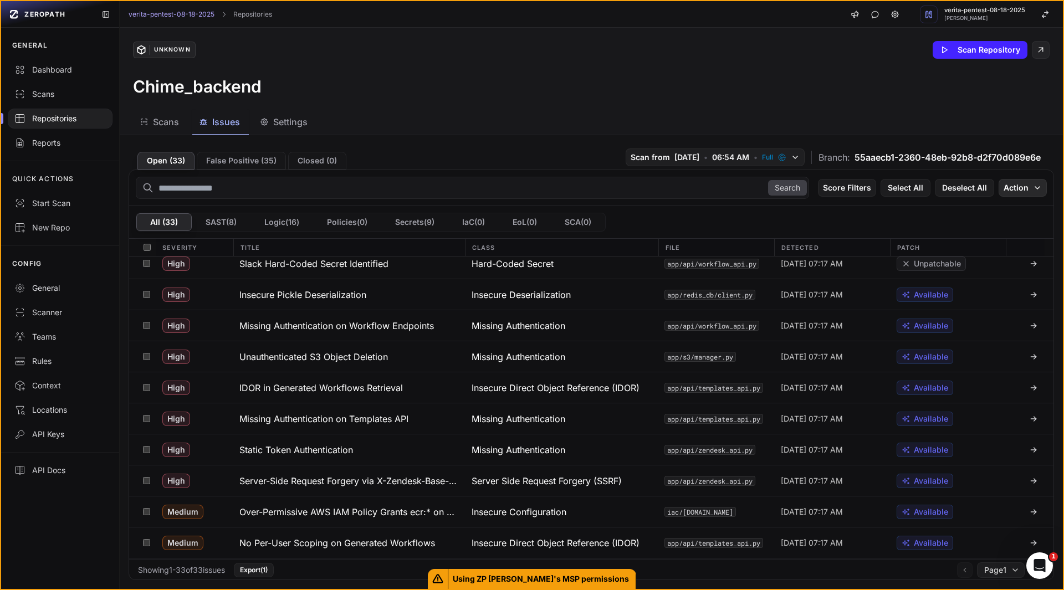
click at [1033, 190] on icon "button" at bounding box center [1037, 187] width 9 height 9
click at [991, 206] on div "Mark as False Positive" at bounding box center [979, 209] width 81 height 11
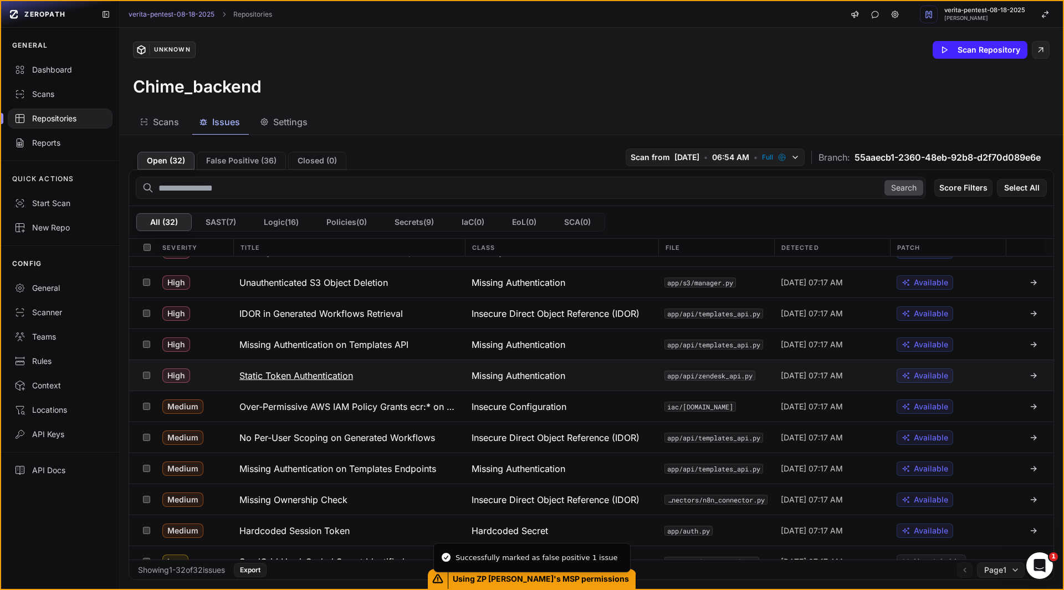
scroll to position [115, 0]
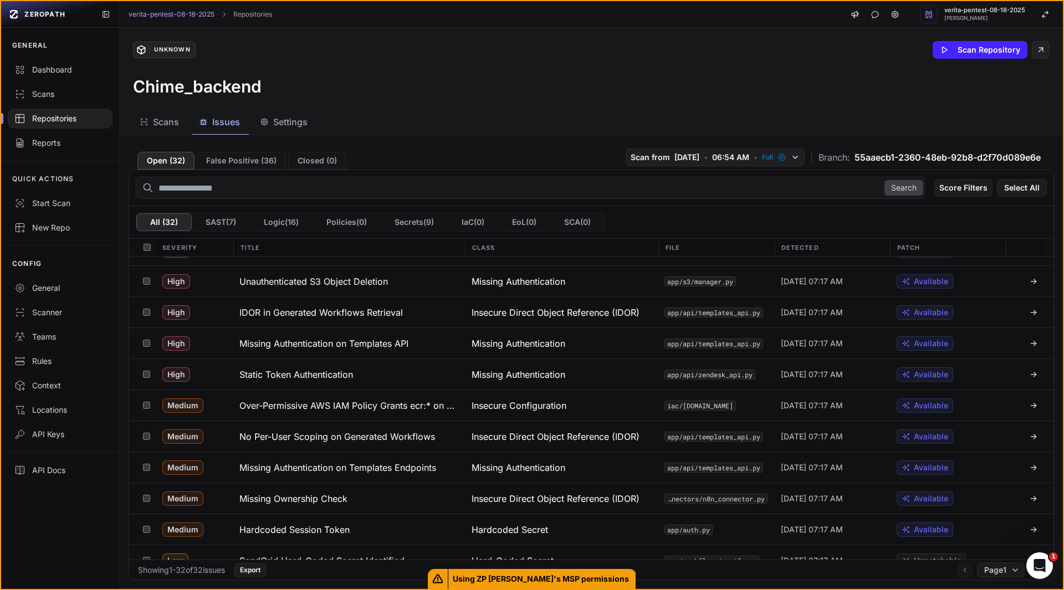
click at [83, 521] on div "GENERAL Dashboard Scans Repositories Reports QUICK ACTIONS Start Scan New Repo …" at bounding box center [60, 310] width 118 height 564
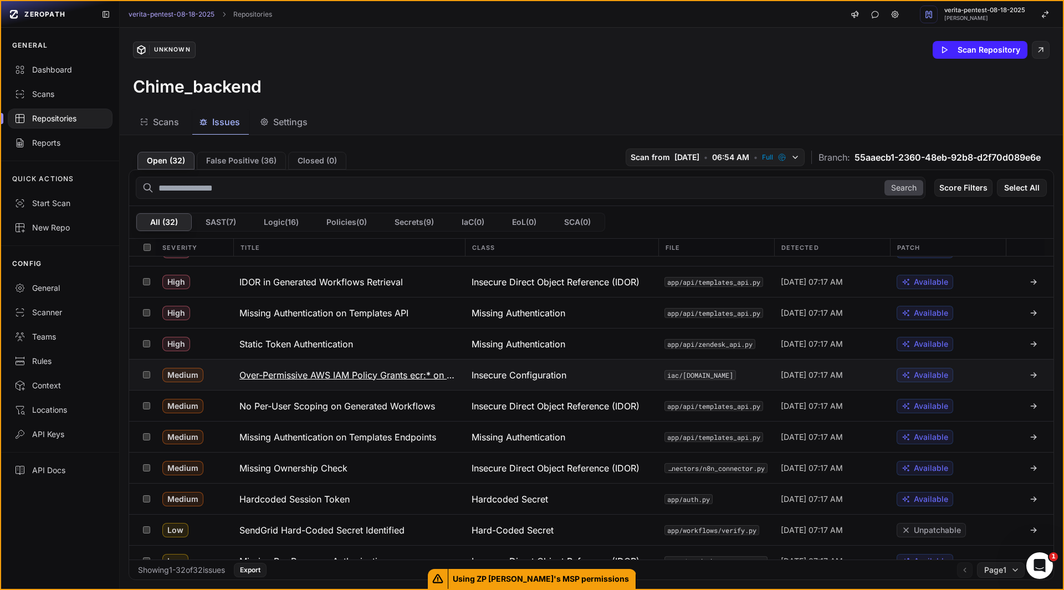
scroll to position [147, 0]
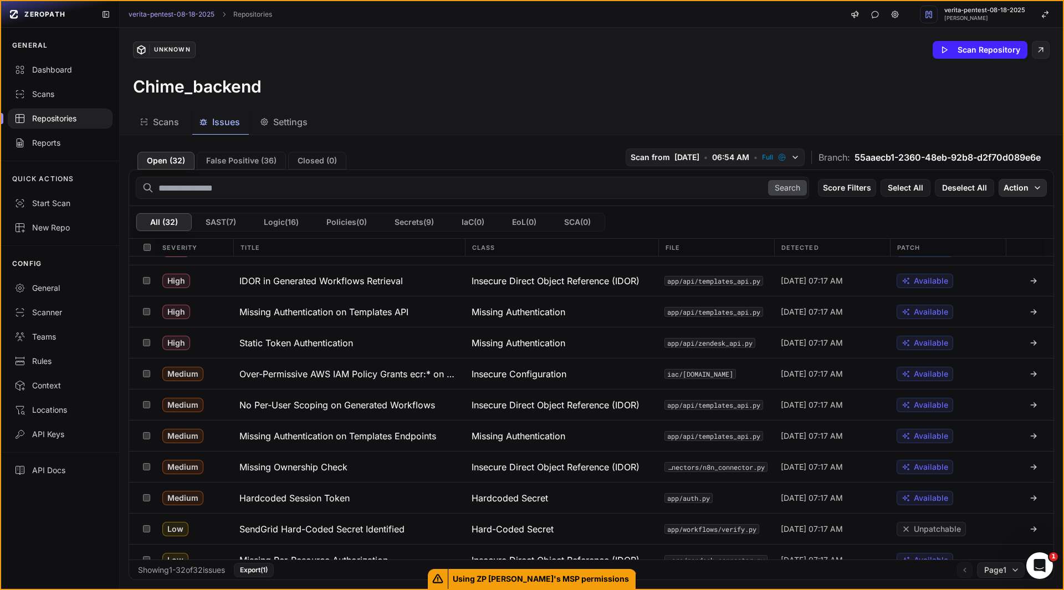
click at [1004, 190] on button "Action" at bounding box center [1023, 188] width 48 height 18
click at [983, 208] on div "Mark as False Positive" at bounding box center [979, 209] width 81 height 11
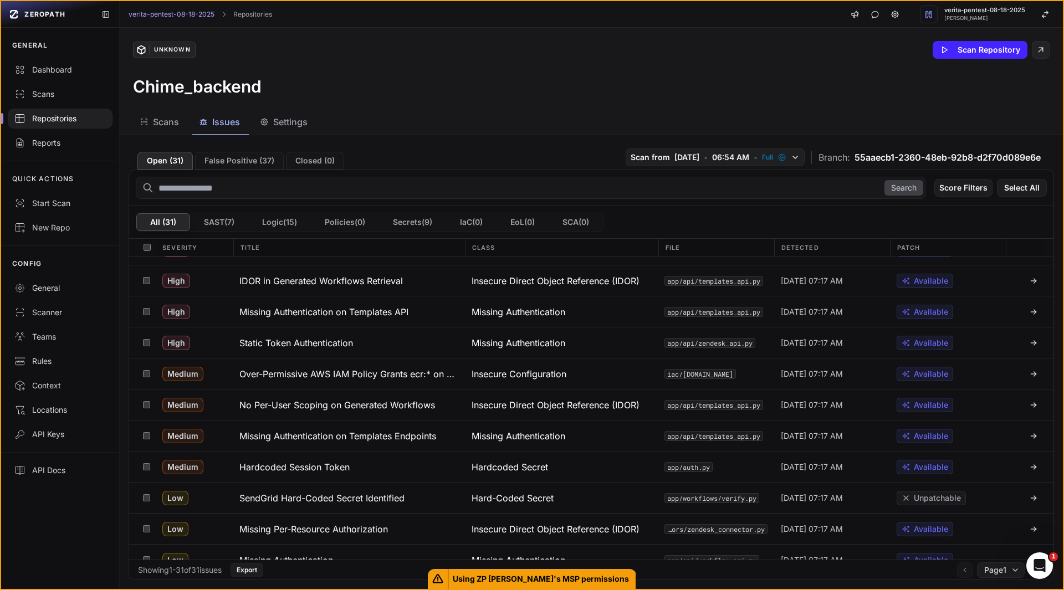
click at [21, 538] on div "GENERAL Dashboard Scans Repositories Reports QUICK ACTIONS Start Scan New Repo …" at bounding box center [60, 310] width 118 height 564
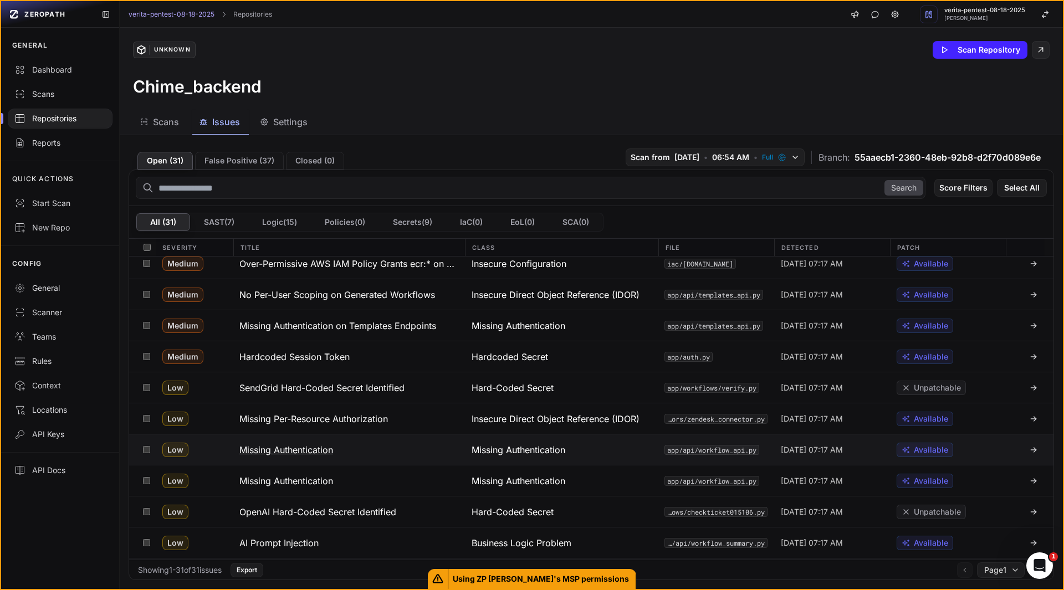
scroll to position [262, 0]
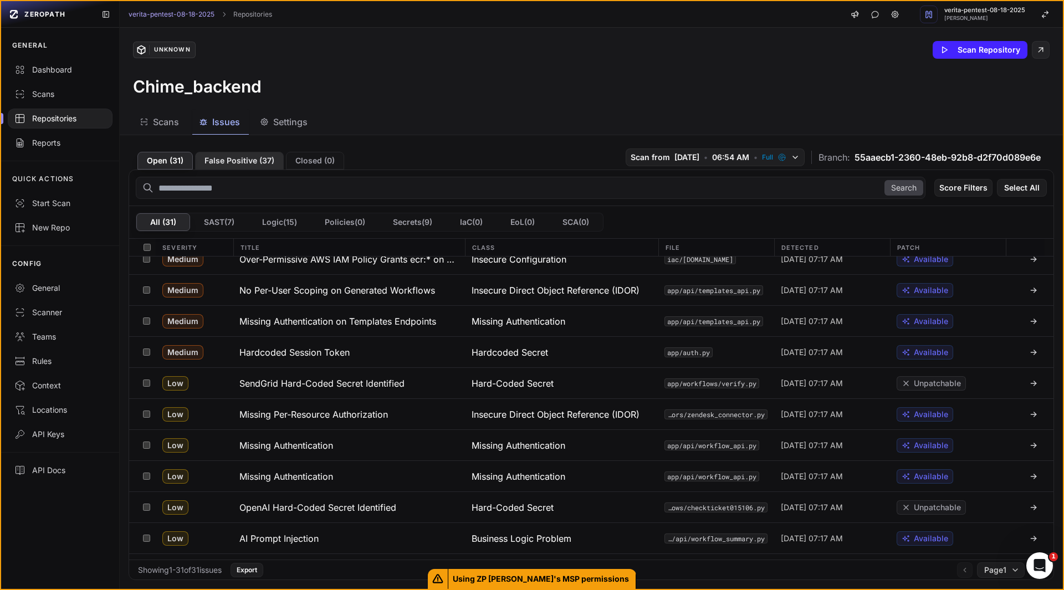
click at [239, 161] on button "False Positive ( 37 )" at bounding box center [239, 161] width 89 height 18
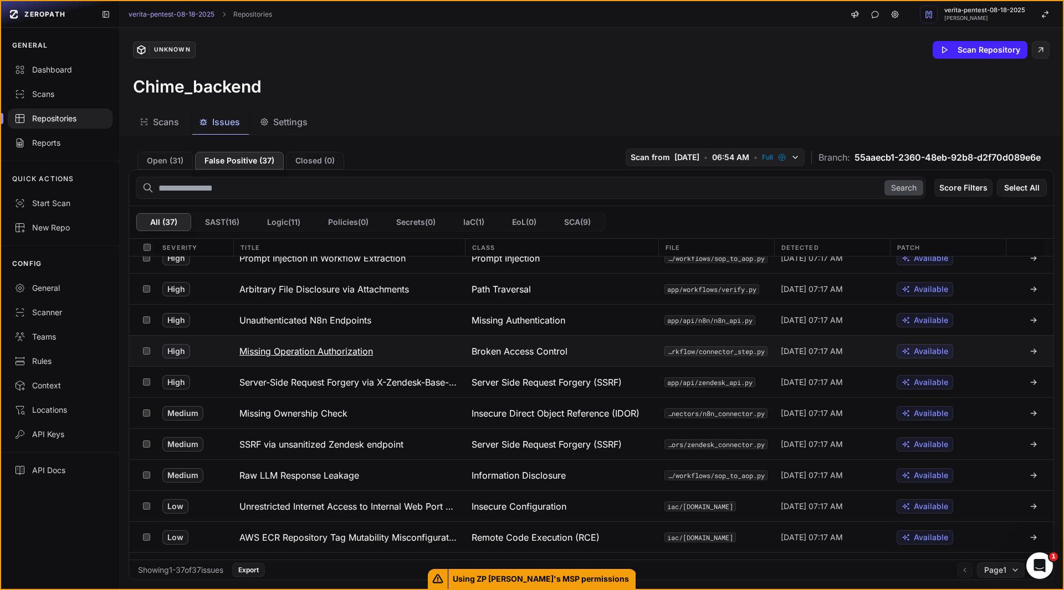
scroll to position [108, 0]
click at [161, 165] on button "Open ( 31 )" at bounding box center [164, 161] width 55 height 18
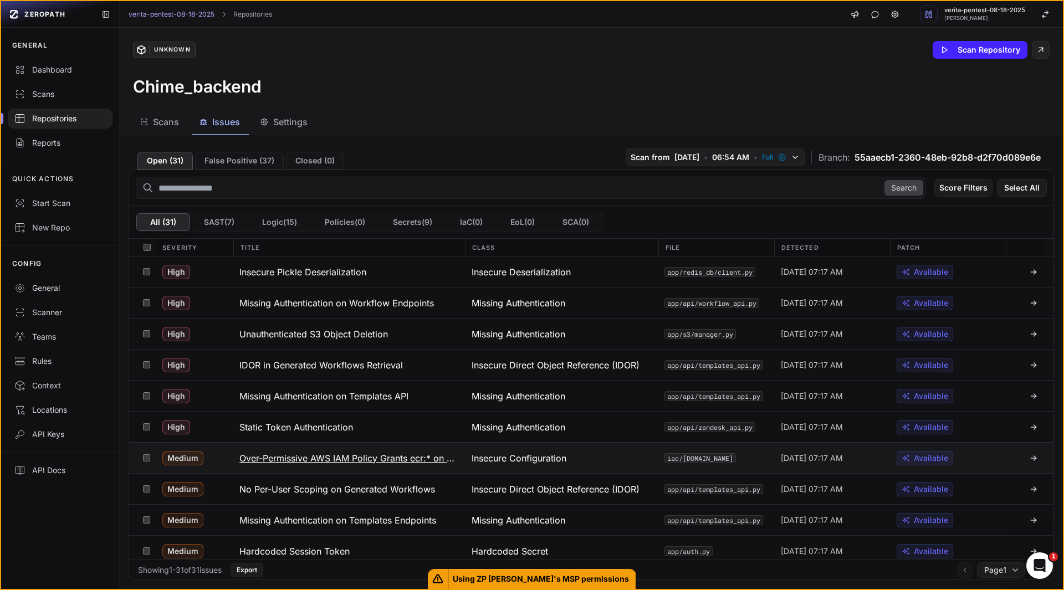
scroll to position [62, 0]
click at [336, 433] on h3 "Static Token Authentication" at bounding box center [296, 427] width 114 height 13
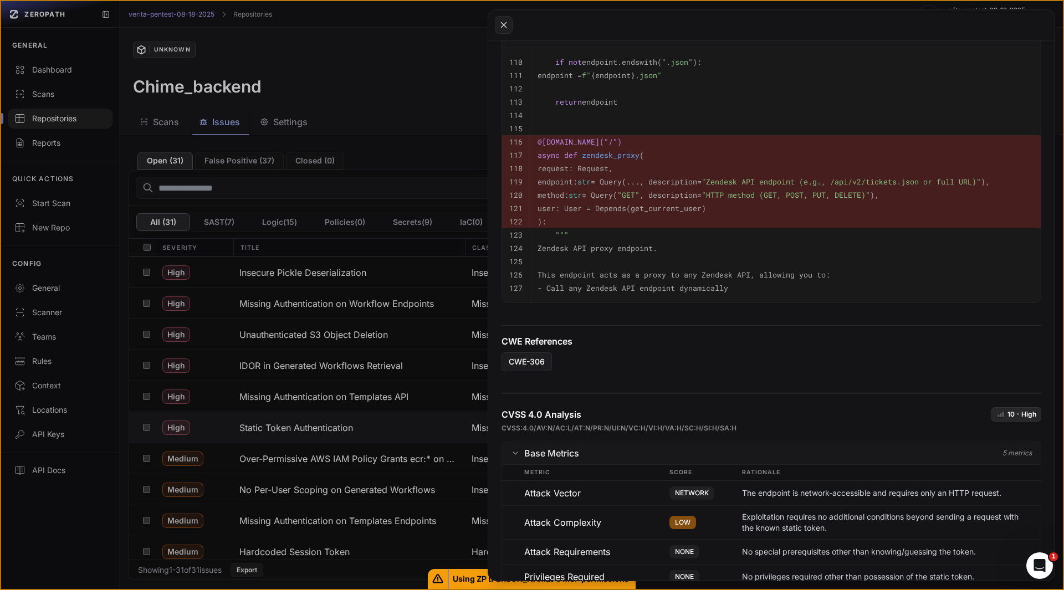
scroll to position [459, 0]
click at [86, 515] on button at bounding box center [532, 295] width 1064 height 590
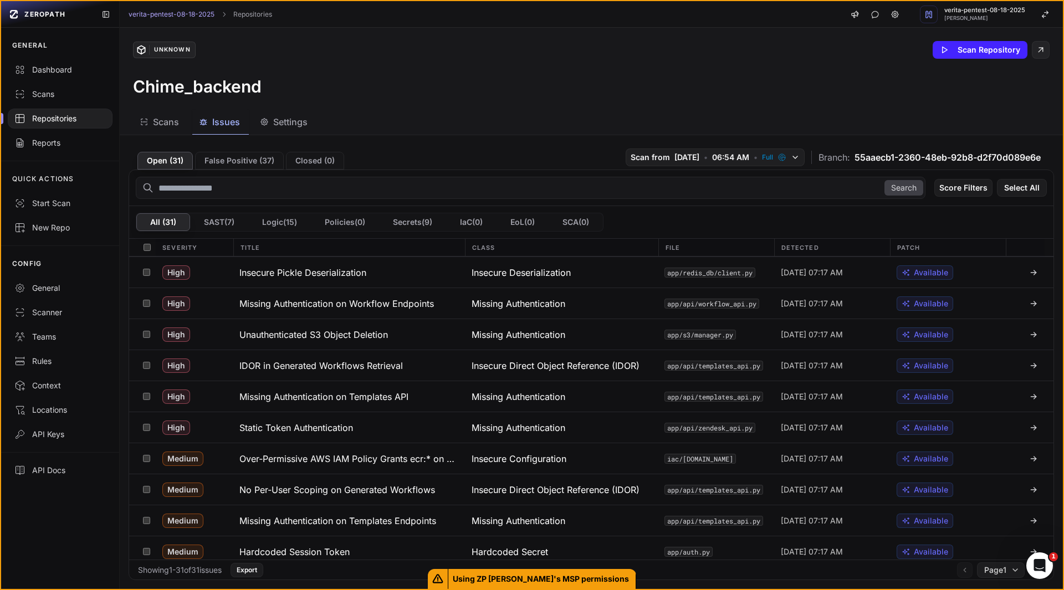
click at [88, 515] on div "GENERAL Dashboard Scans Repositories Reports QUICK ACTIONS Start Scan New Repo …" at bounding box center [60, 310] width 118 height 564
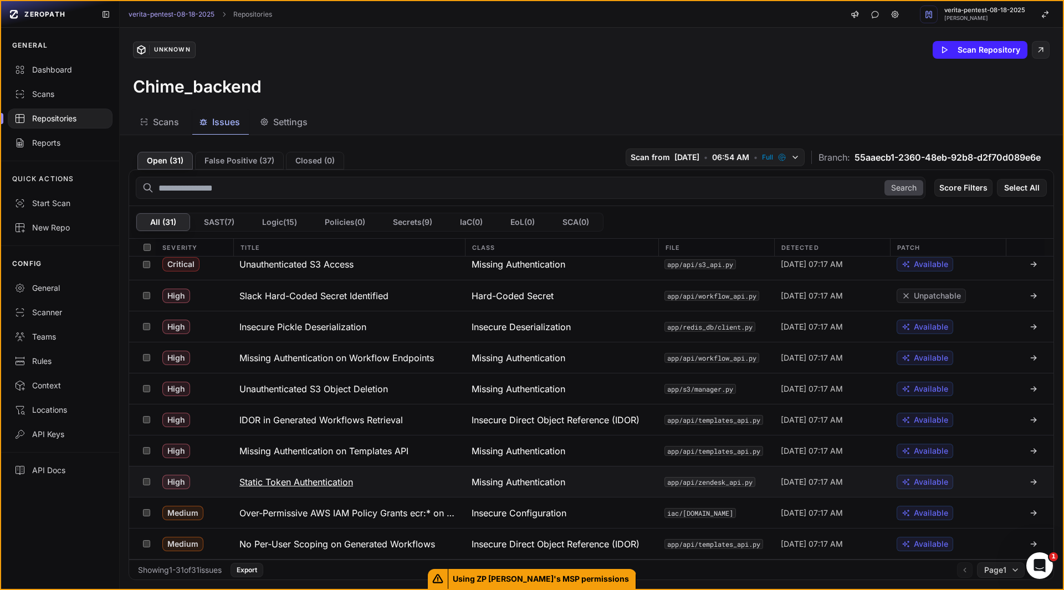
scroll to position [7, 0]
click at [368, 392] on h3 "Unauthenticated S3 Object Deletion" at bounding box center [313, 389] width 149 height 13
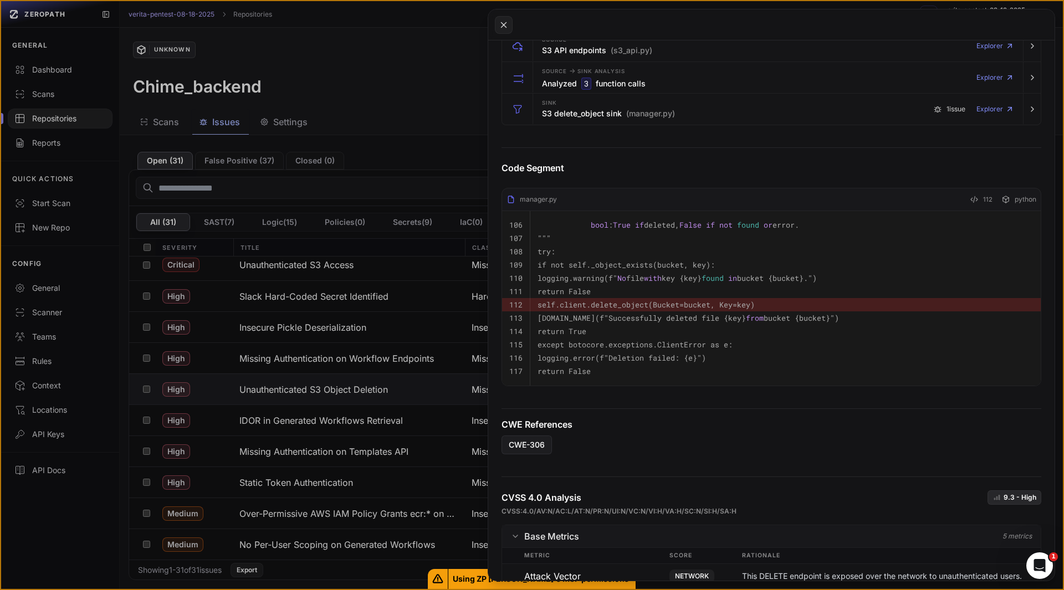
scroll to position [311, 0]
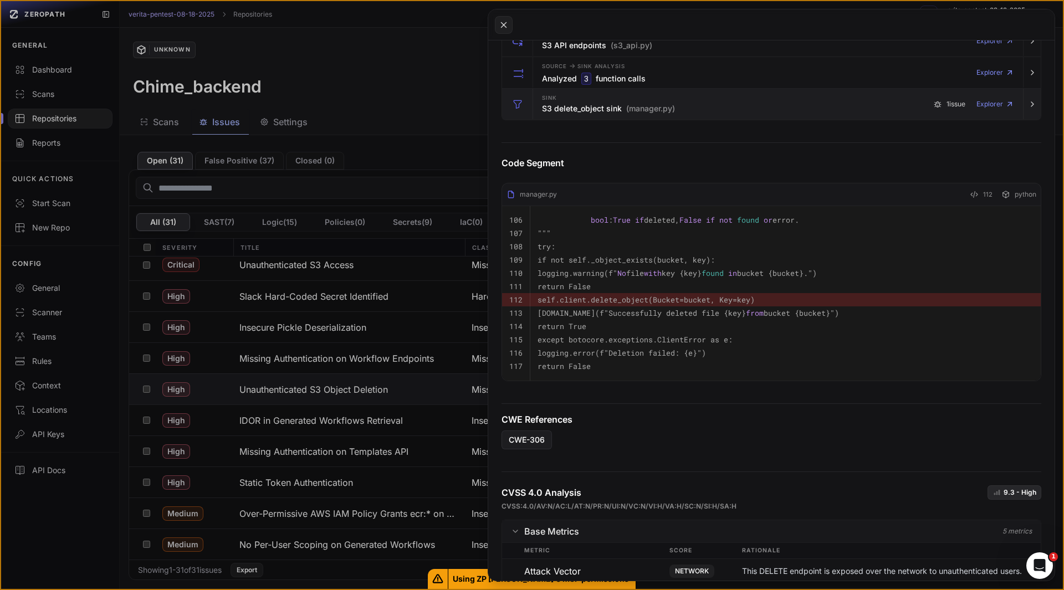
click at [561, 105] on h3 "S3 delete_object sink (manager.py)" at bounding box center [608, 108] width 133 height 11
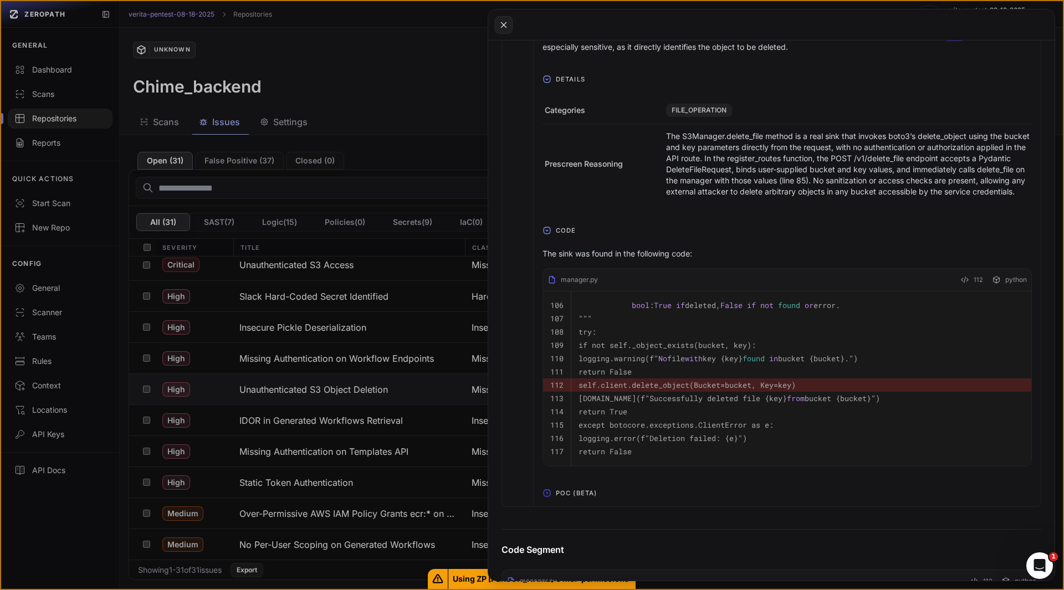
scroll to position [443, 0]
click at [545, 234] on icon "button" at bounding box center [547, 230] width 9 height 9
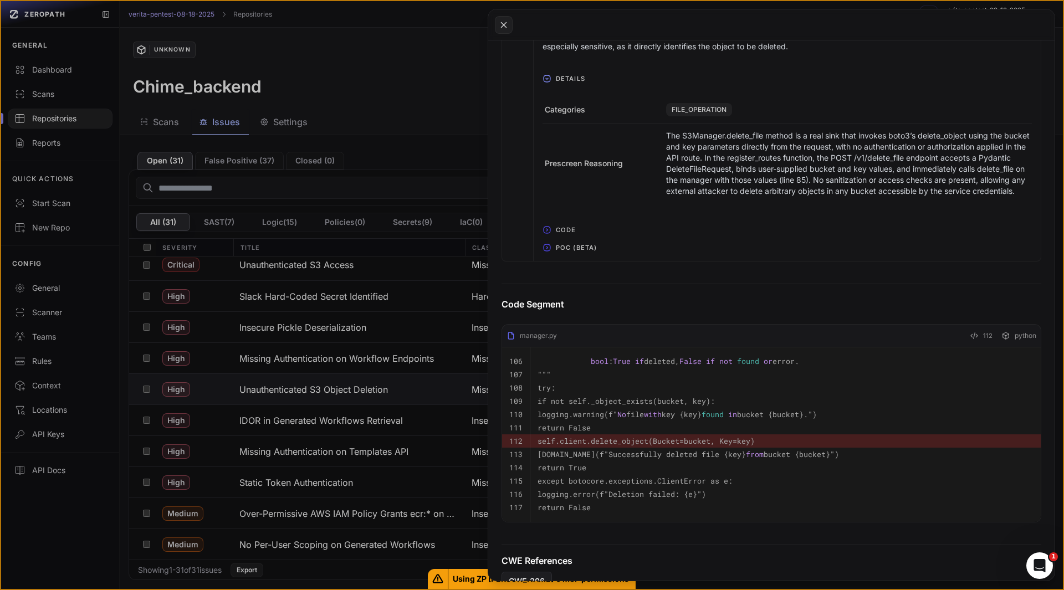
click at [550, 257] on button "POC (Beta)" at bounding box center [787, 248] width 507 height 18
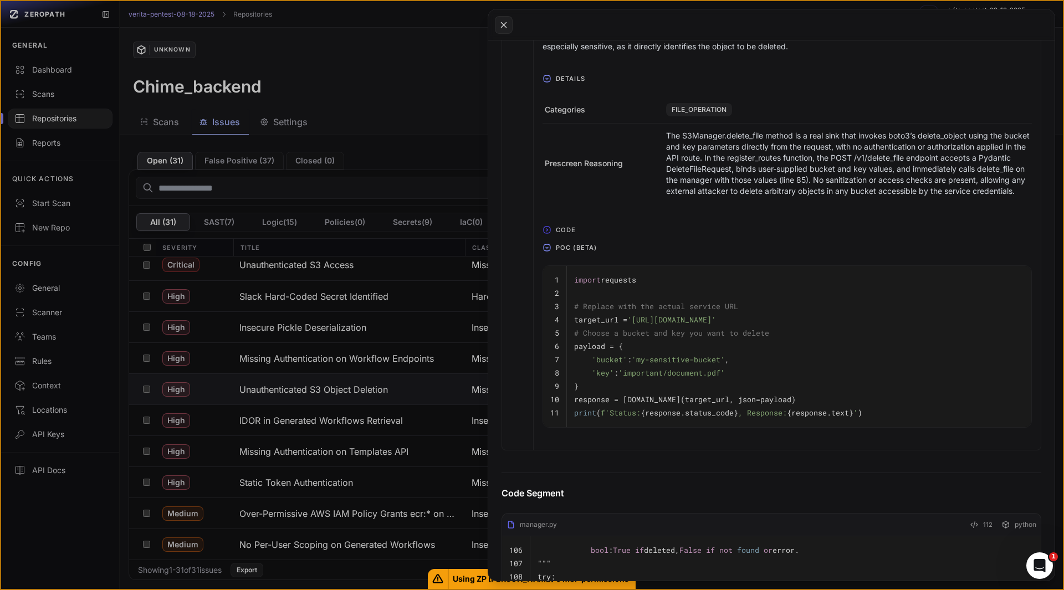
click at [79, 528] on button at bounding box center [532, 295] width 1064 height 590
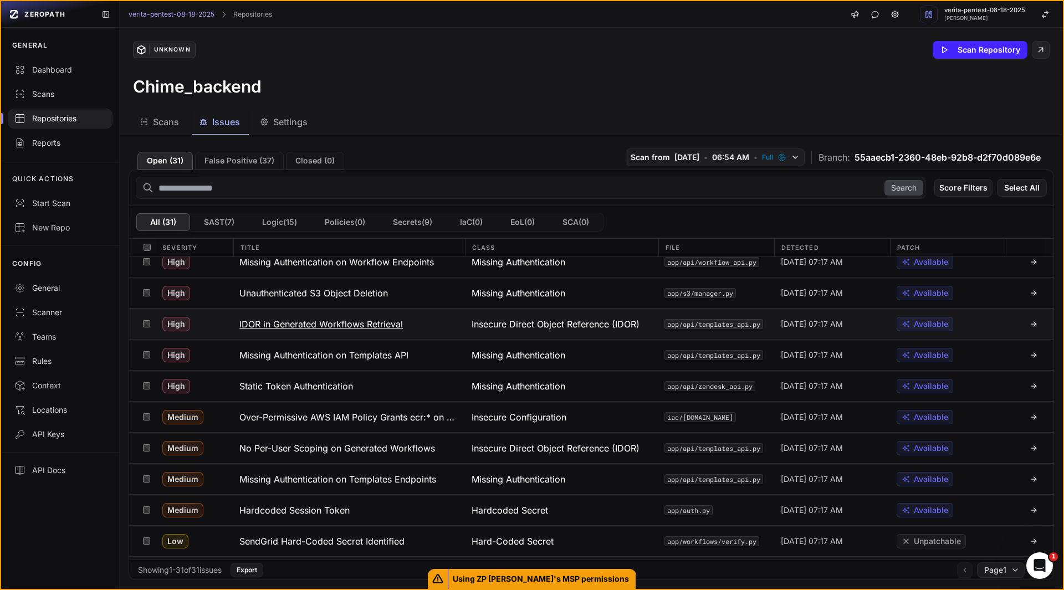
scroll to position [104, 0]
click at [90, 534] on div "GENERAL Dashboard Scans Repositories Reports QUICK ACTIONS Start Scan New Repo …" at bounding box center [60, 310] width 118 height 564
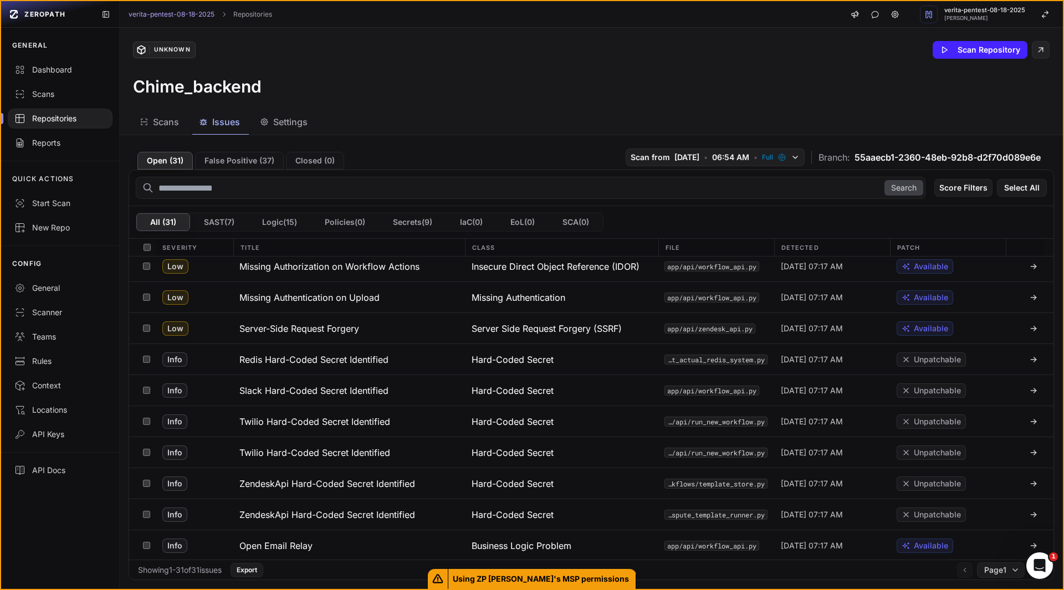
scroll to position [659, 0]
click at [142, 329] on button at bounding box center [146, 327] width 17 height 30
click at [1016, 189] on button "Action" at bounding box center [1023, 188] width 48 height 18
click at [985, 208] on div "Mark as False Positive" at bounding box center [979, 209] width 81 height 11
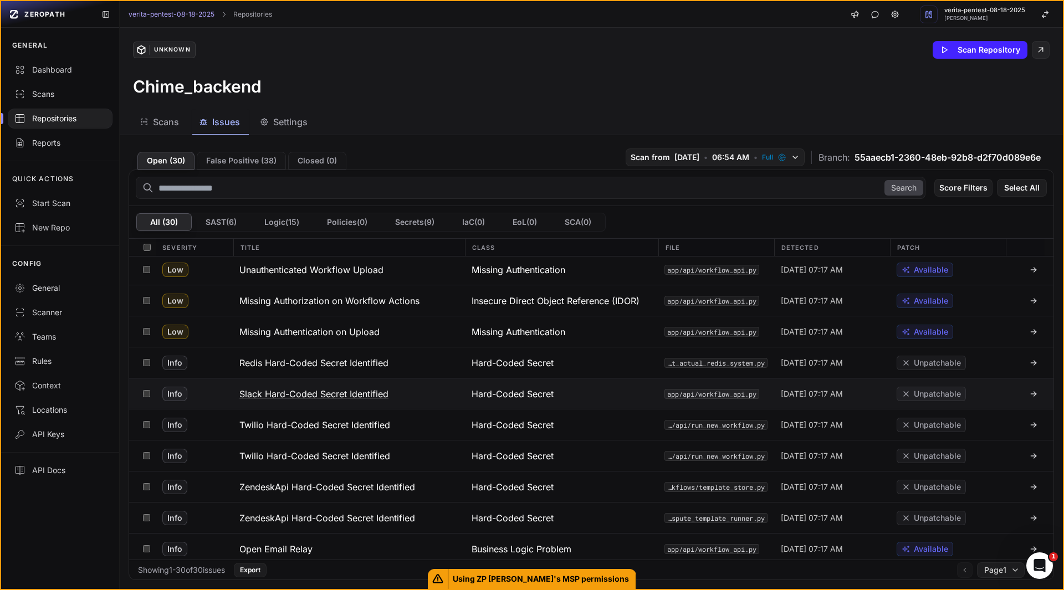
scroll to position [628, 0]
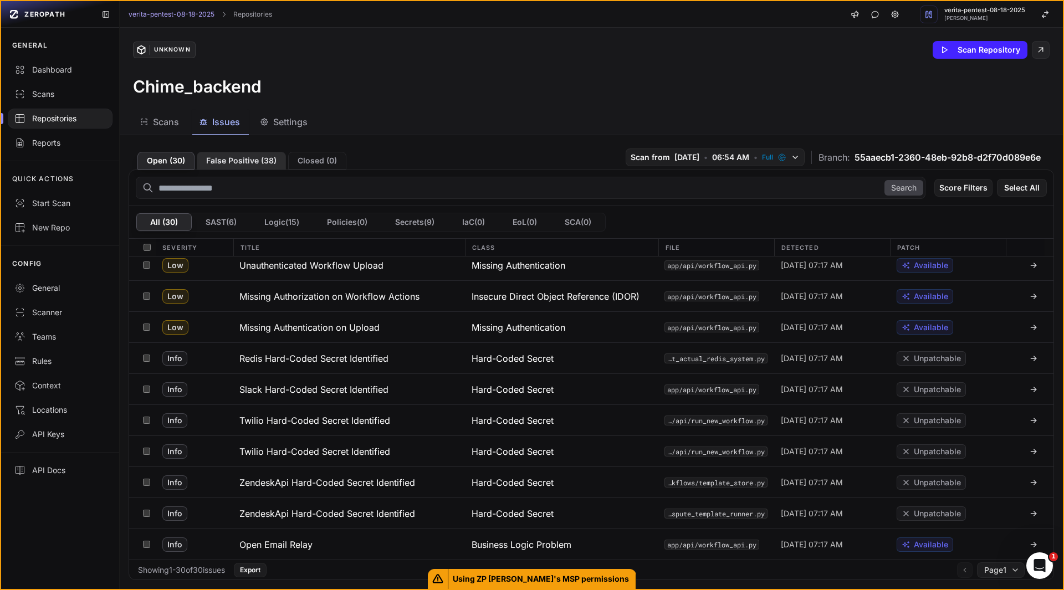
click at [224, 160] on button "False Positive ( 38 )" at bounding box center [241, 161] width 89 height 18
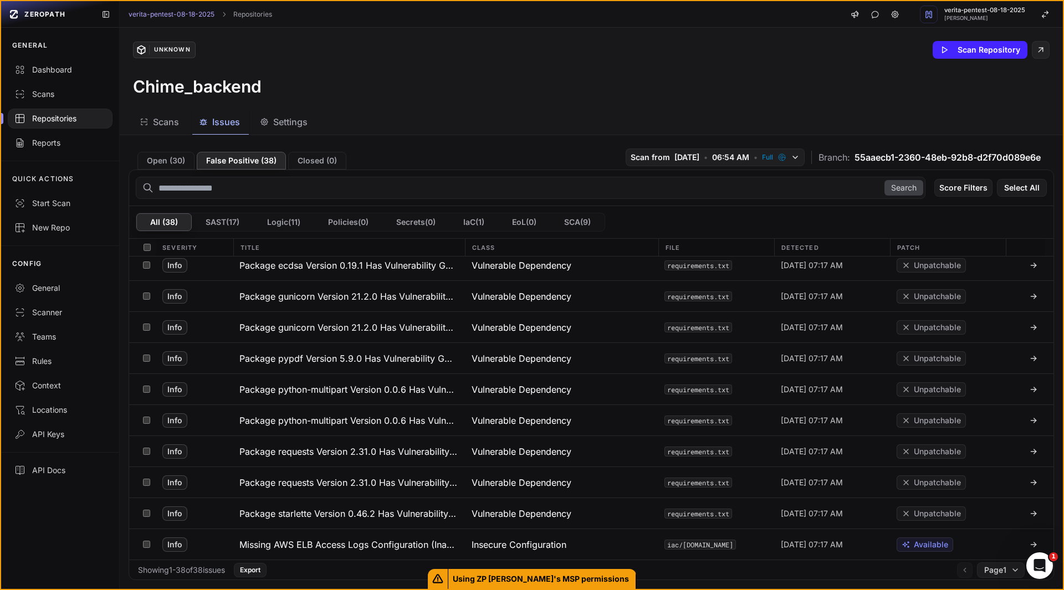
click at [176, 170] on div "Search Score Filters Select All" at bounding box center [591, 188] width 924 height 36
click at [170, 161] on button "Open ( 30 )" at bounding box center [165, 161] width 57 height 18
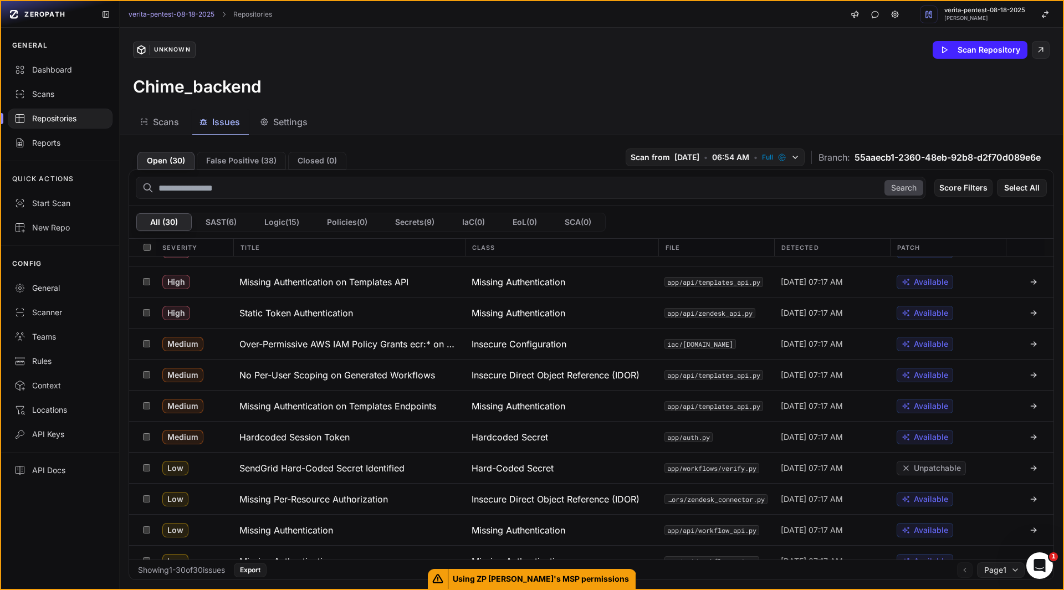
scroll to position [176, 0]
click at [270, 351] on h3 "Over-Permissive AWS IAM Policy Grants ecr:* on All Resources" at bounding box center [348, 344] width 219 height 13
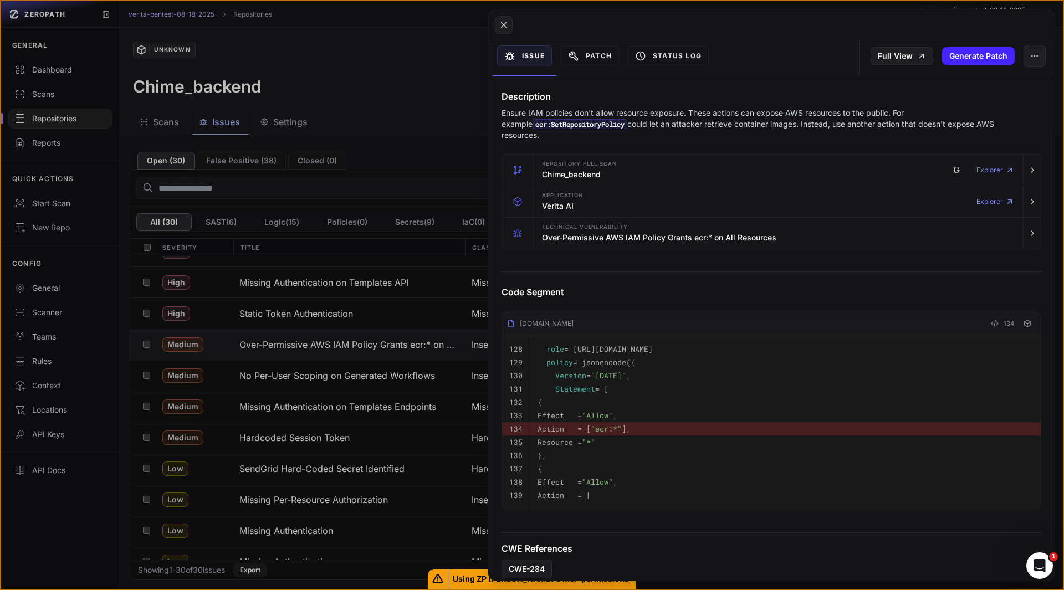
scroll to position [119, 0]
click at [569, 242] on h3 "Over-Permissive AWS IAM Policy Grants ecr:* on All Resources" at bounding box center [659, 238] width 234 height 11
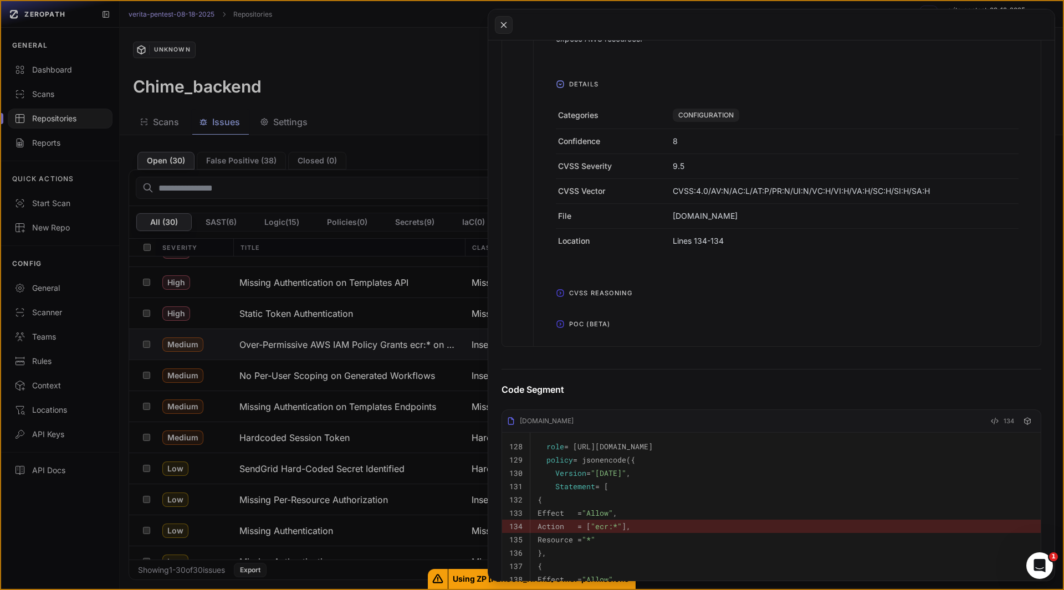
scroll to position [397, 0]
click at [575, 320] on span "POC (Beta)" at bounding box center [590, 324] width 50 height 18
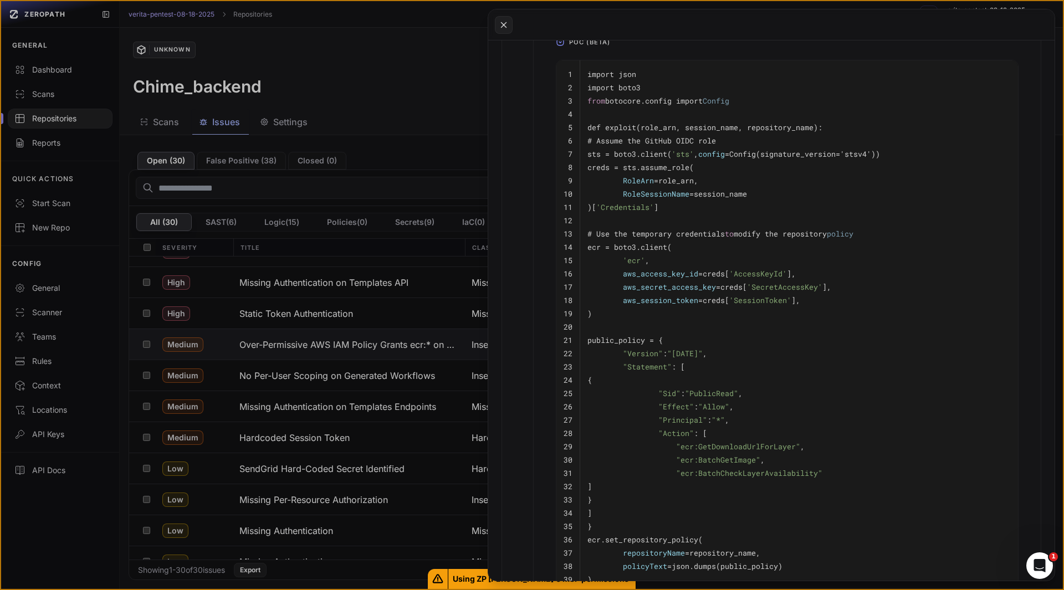
scroll to position [679, 0]
click at [144, 345] on button at bounding box center [532, 295] width 1064 height 590
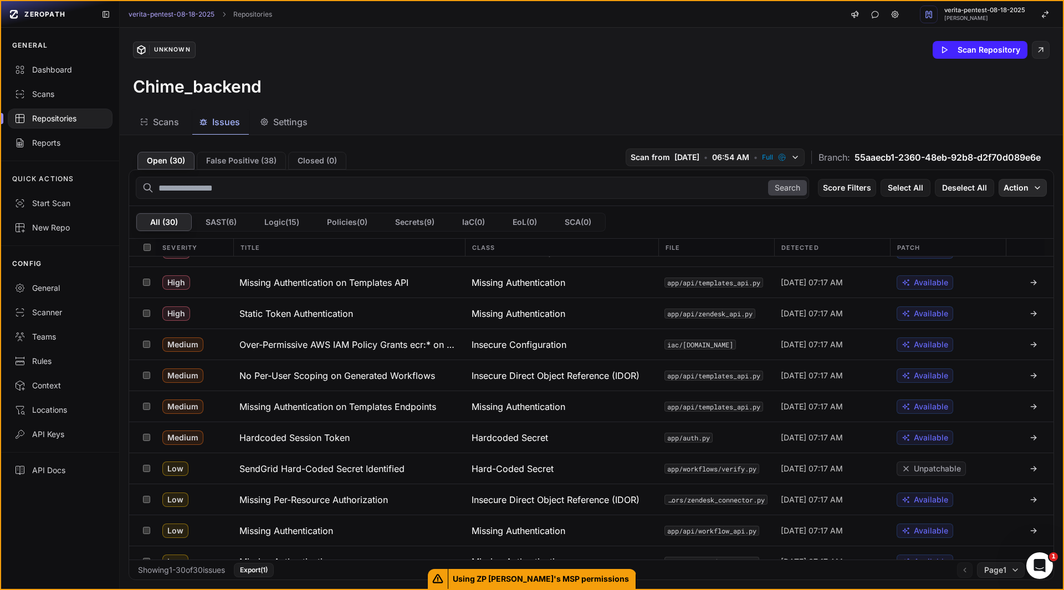
click at [1033, 185] on icon "button" at bounding box center [1037, 187] width 9 height 9
click at [987, 210] on div "Mark as False Positive" at bounding box center [979, 209] width 81 height 11
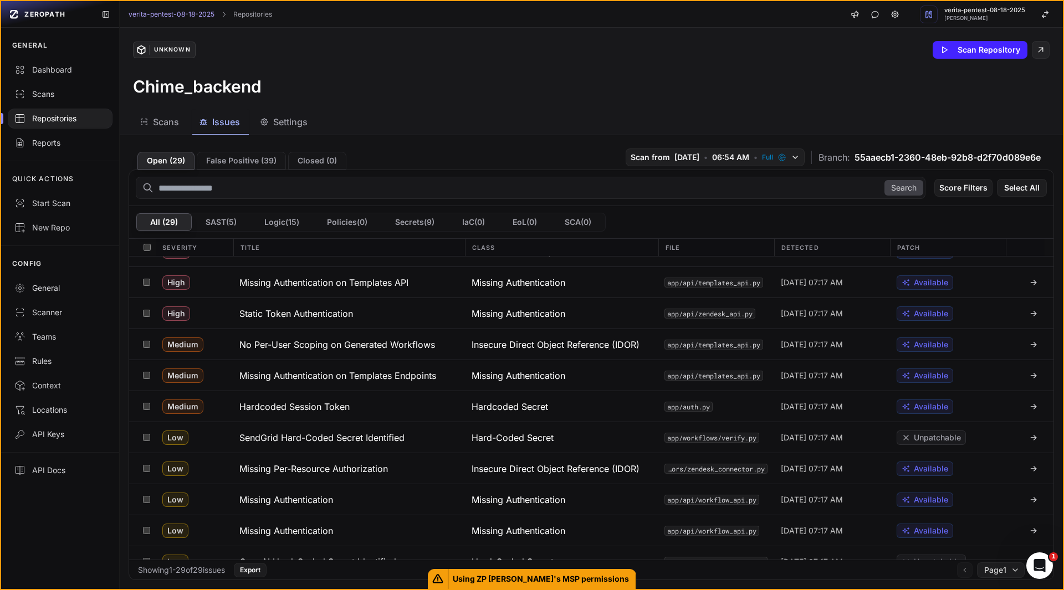
click at [283, 405] on h3 "Hardcoded Session Token" at bounding box center [294, 406] width 110 height 13
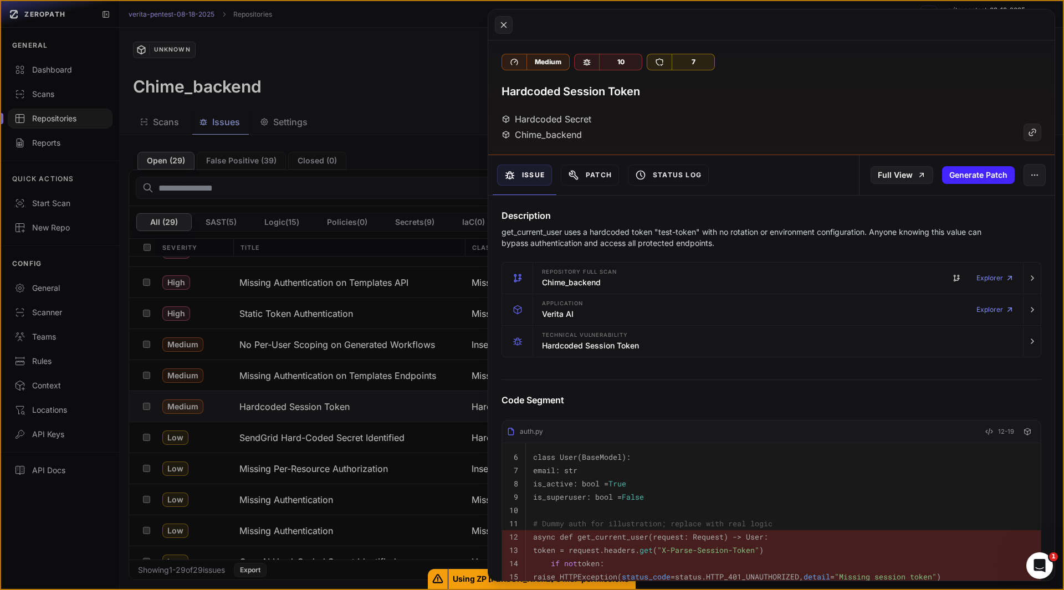
click at [426, 106] on button at bounding box center [532, 295] width 1064 height 590
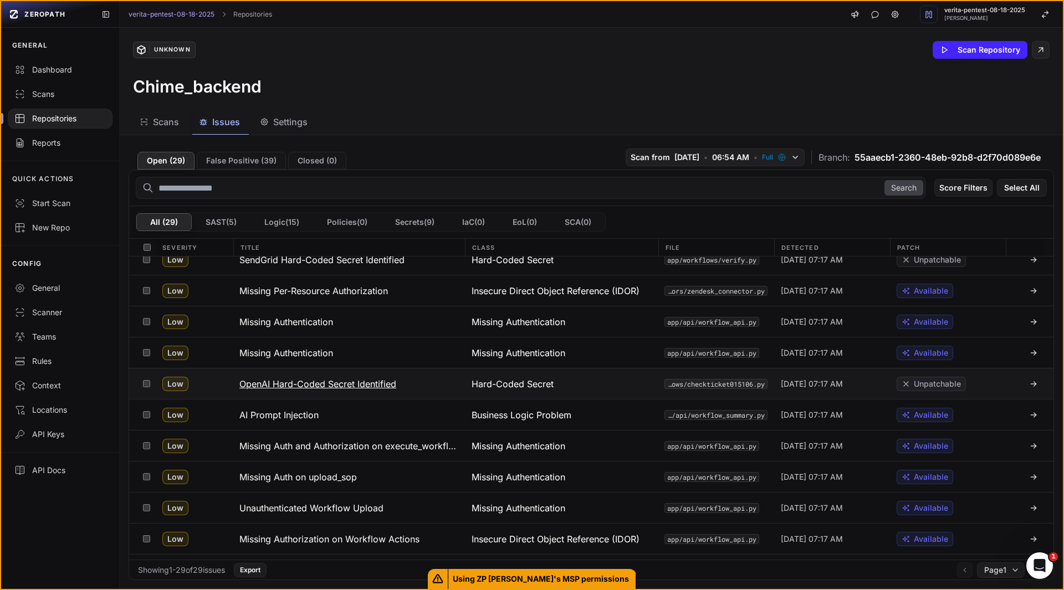
scroll to position [355, 0]
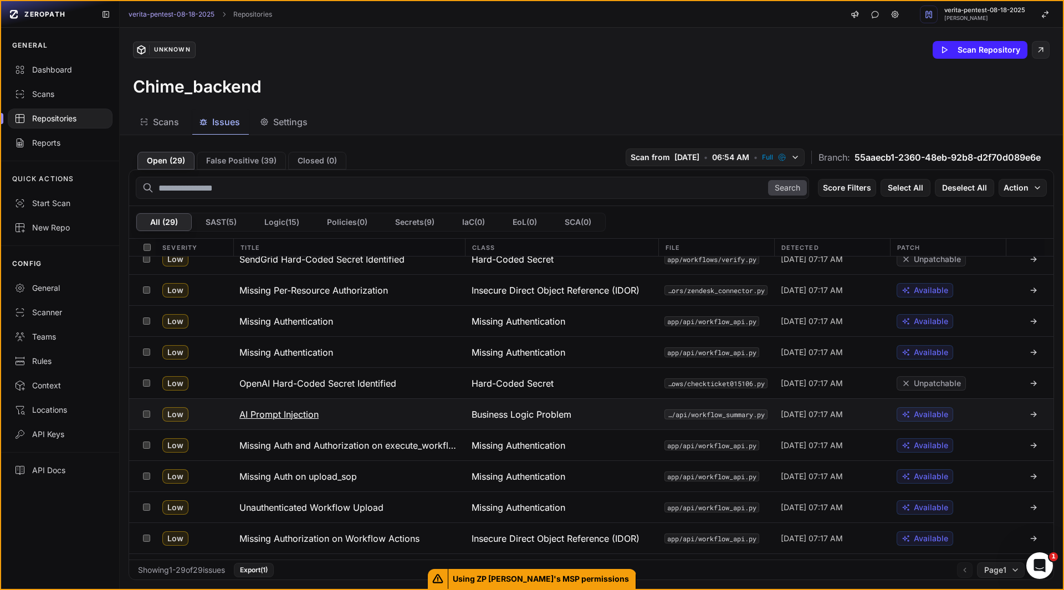
click at [293, 417] on h3 "AI Prompt Injection" at bounding box center [278, 414] width 79 height 13
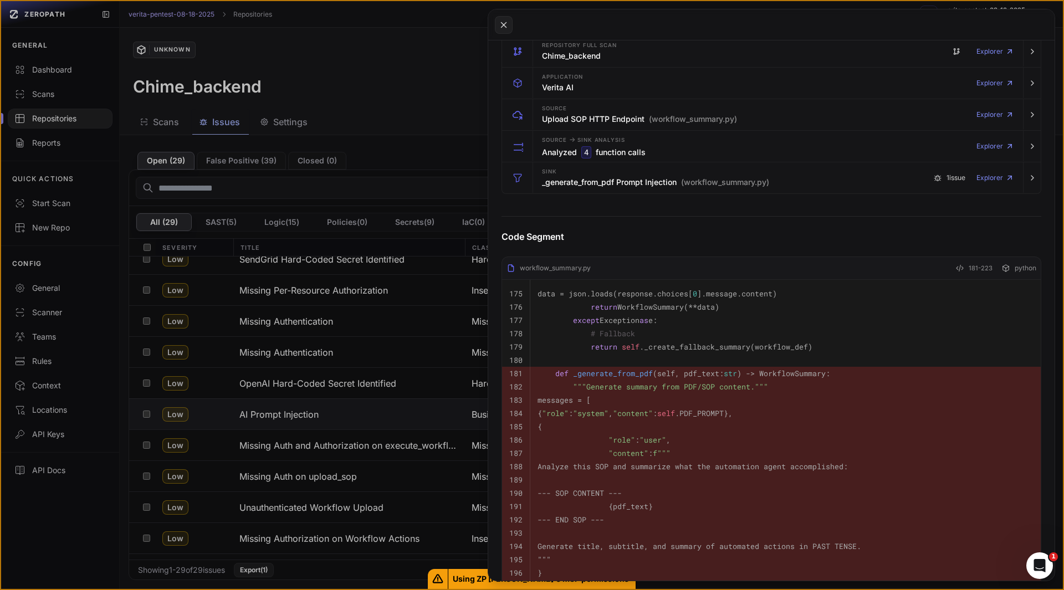
scroll to position [237, 0]
click at [567, 187] on h3 "_generate_from_pdf Prompt Injection (workflow_summary.py)" at bounding box center [655, 182] width 227 height 11
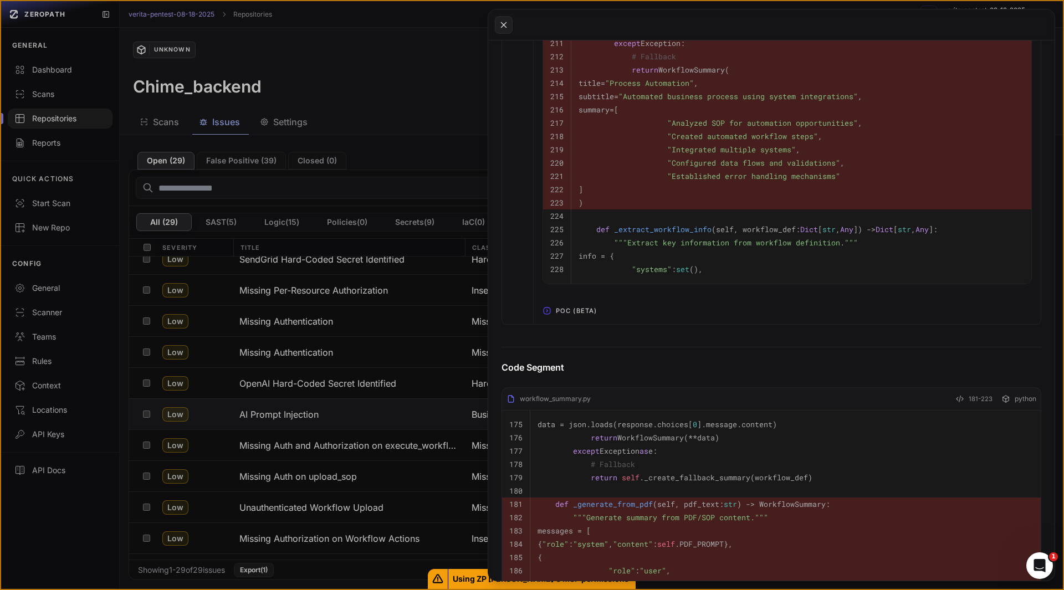
scroll to position [1173, 0]
click at [567, 315] on span "POC (Beta)" at bounding box center [576, 310] width 50 height 18
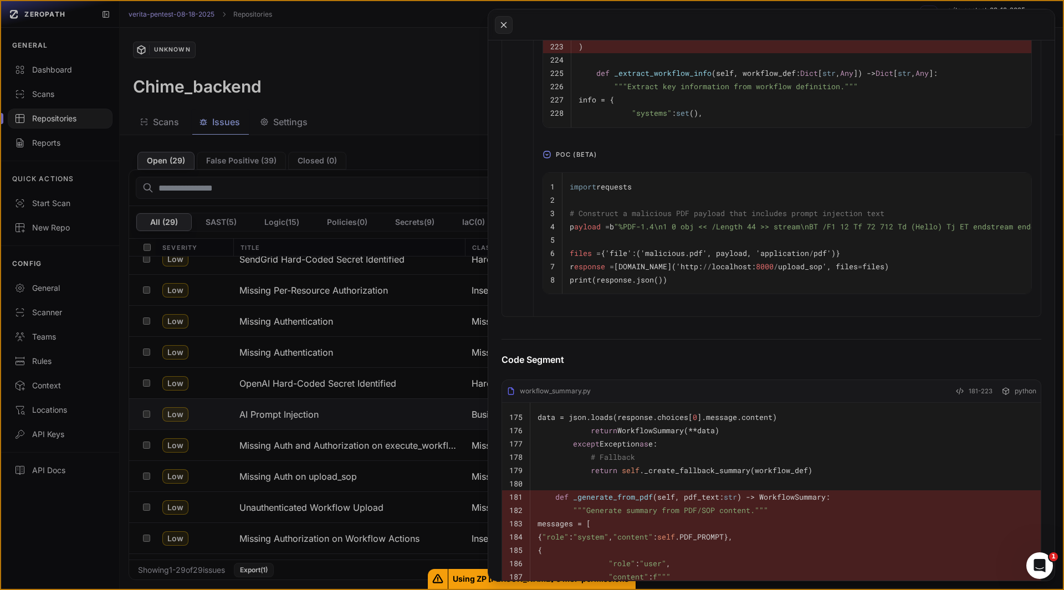
scroll to position [1329, 0]
click at [502, 24] on icon at bounding box center [504, 24] width 10 height 13
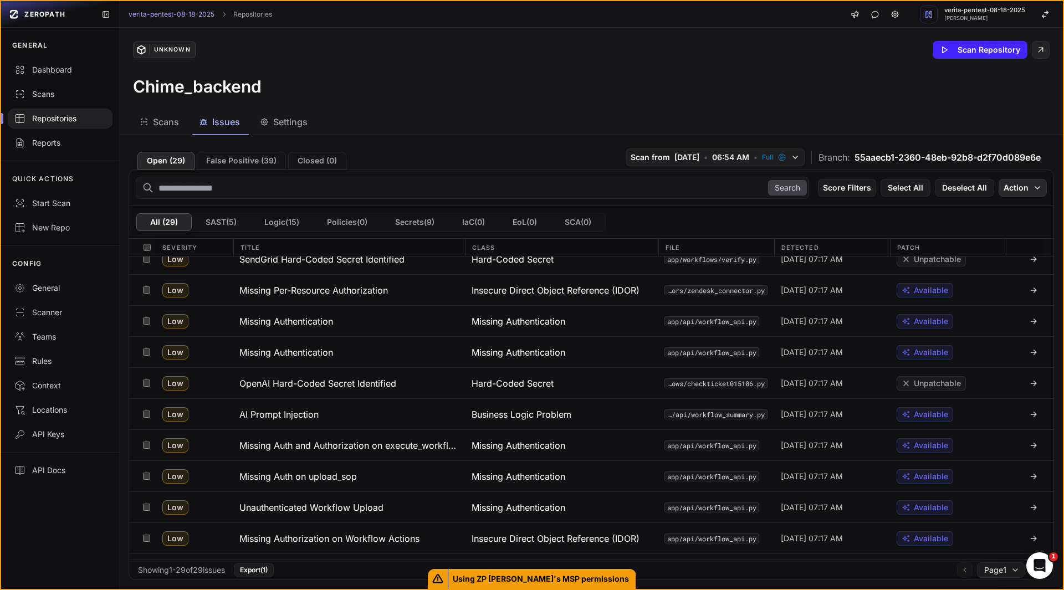
click at [1033, 188] on icon "button" at bounding box center [1037, 187] width 9 height 9
click at [990, 206] on div "Mark as False Positive" at bounding box center [979, 209] width 81 height 11
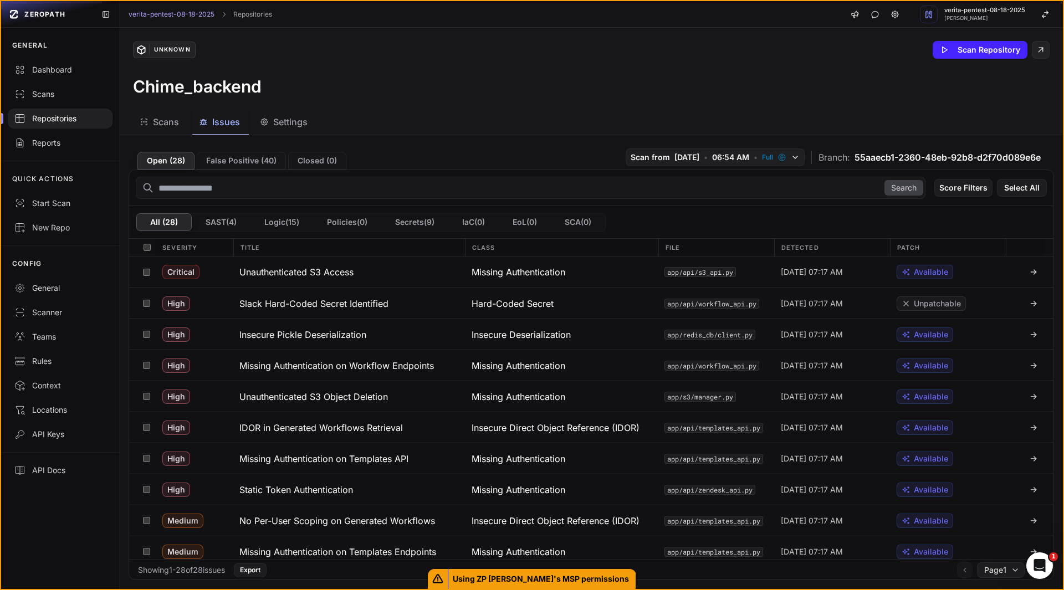
click at [413, 91] on div "Chime_backend" at bounding box center [591, 86] width 917 height 20
